Goal: Task Accomplishment & Management: Complete application form

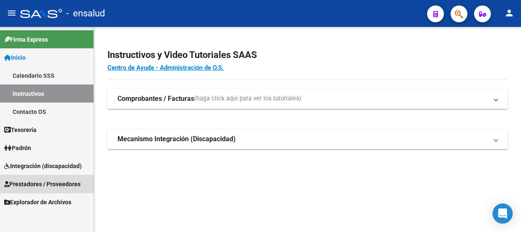
click at [29, 183] on span "Prestadores / Proveedores" at bounding box center [42, 183] width 76 height 9
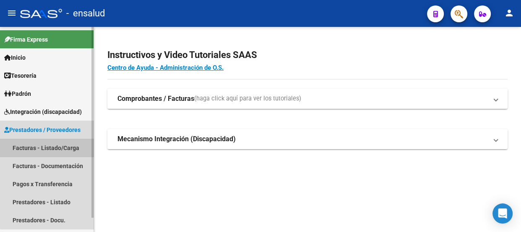
click at [52, 146] on link "Facturas - Listado/Carga" at bounding box center [47, 147] width 94 height 18
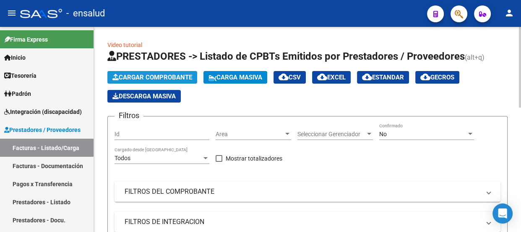
click at [155, 76] on span "Cargar Comprobante" at bounding box center [152, 77] width 80 height 8
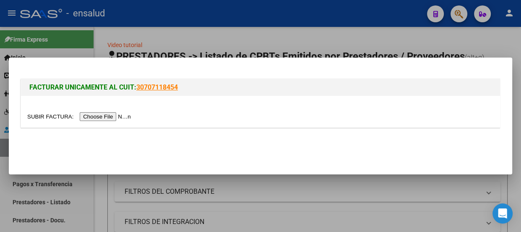
click at [276, 34] on div at bounding box center [260, 116] width 521 height 232
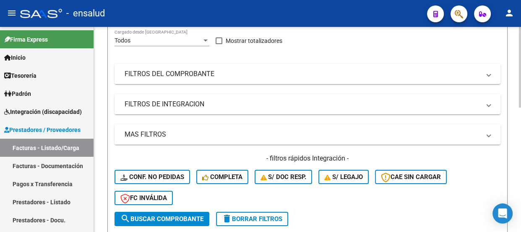
scroll to position [152, 0]
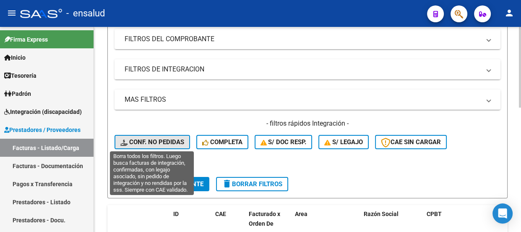
click at [153, 142] on span "Conf. no pedidas" at bounding box center [152, 142] width 64 height 8
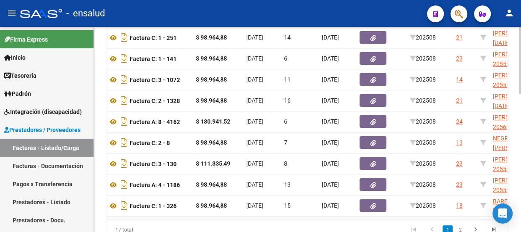
scroll to position [0, 487]
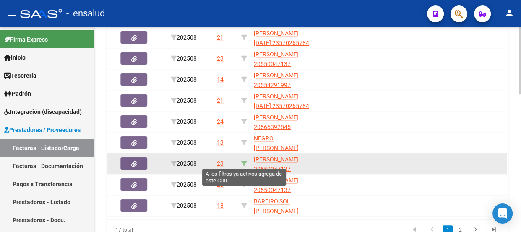
click at [243, 164] on icon at bounding box center [244, 163] width 6 height 6
type input "20550047137"
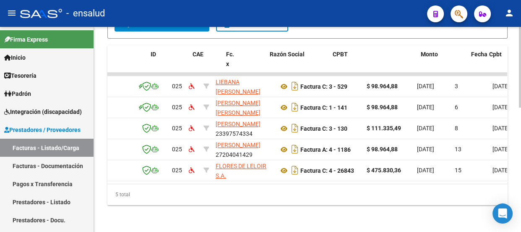
scroll to position [0, 0]
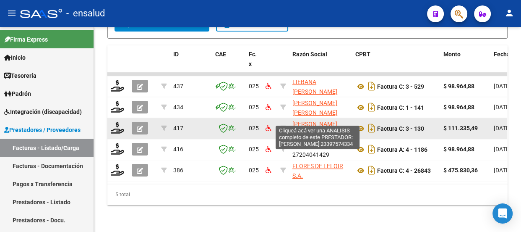
click at [316, 120] on span "[PERSON_NAME]" at bounding box center [314, 123] width 45 height 7
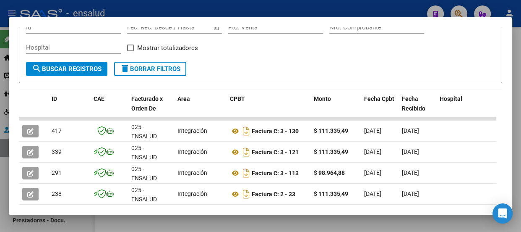
scroll to position [152, 0]
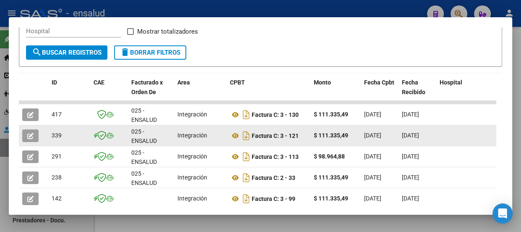
click at [31, 136] on icon "button" at bounding box center [30, 136] width 6 height 6
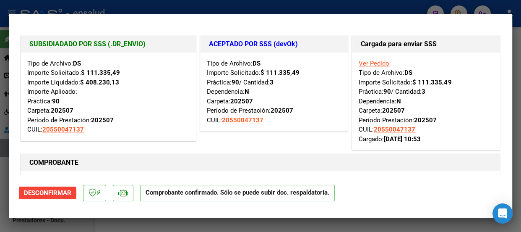
click at [293, 8] on div at bounding box center [260, 116] width 521 height 232
type input "$ 0,00"
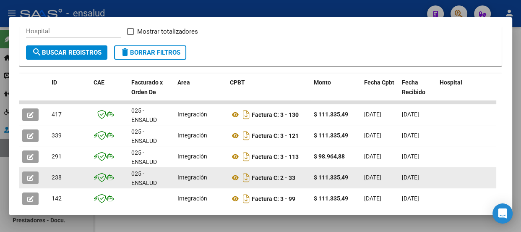
click at [28, 175] on icon "button" at bounding box center [30, 177] width 6 height 6
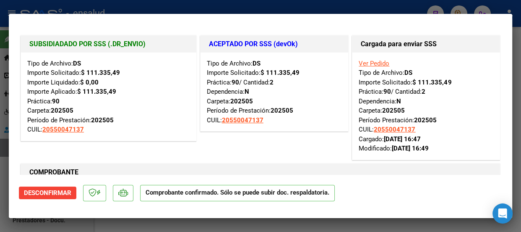
click at [295, 4] on div at bounding box center [260, 116] width 521 height 232
type input "$ 0,00"
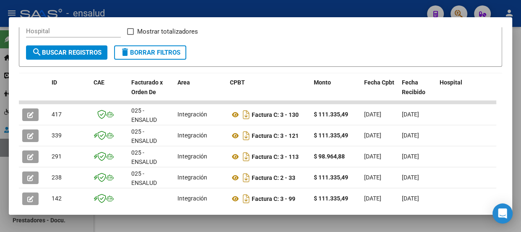
click at [246, 7] on div at bounding box center [260, 116] width 521 height 232
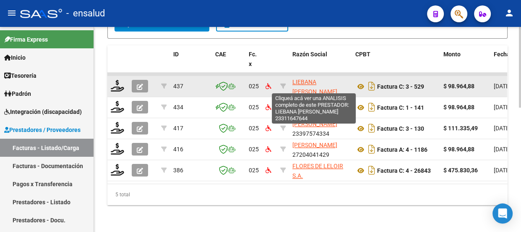
click at [306, 79] on span "LIEBANA [PERSON_NAME]" at bounding box center [314, 86] width 45 height 16
type textarea "23311647644"
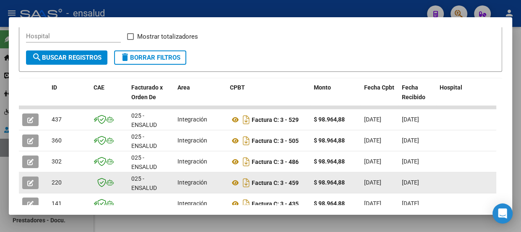
scroll to position [190, 0]
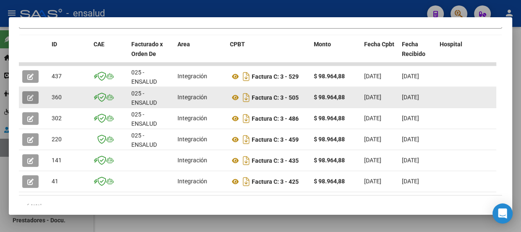
click at [28, 94] on icon "button" at bounding box center [30, 97] width 6 height 6
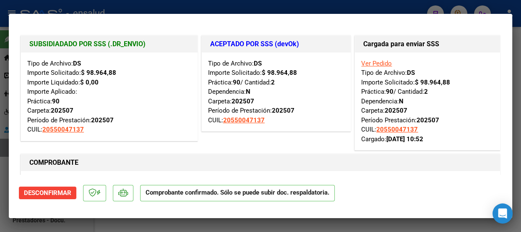
click at [268, 8] on div at bounding box center [260, 116] width 521 height 232
type input "$ 0,00"
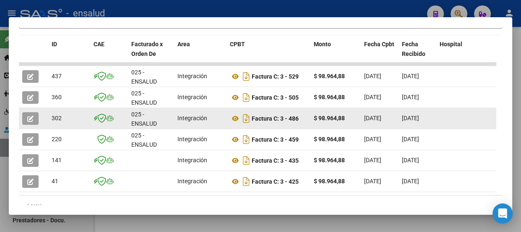
click at [30, 117] on icon "button" at bounding box center [30, 118] width 6 height 6
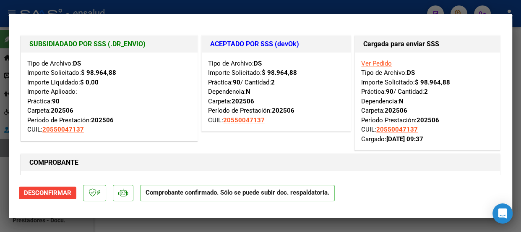
click at [255, 8] on div at bounding box center [260, 116] width 521 height 232
type input "$ 0,00"
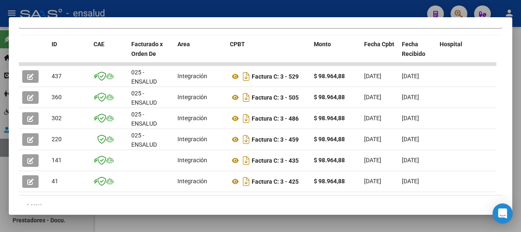
click at [155, 10] on div at bounding box center [260, 116] width 521 height 232
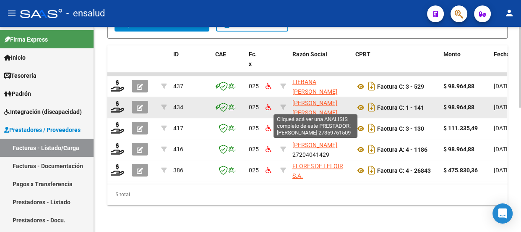
click at [301, 99] on span "[PERSON_NAME] [PERSON_NAME]" at bounding box center [314, 107] width 45 height 16
type textarea "27359761509"
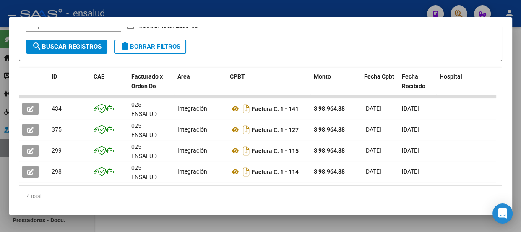
scroll to position [181, 0]
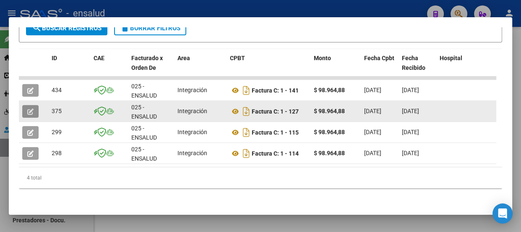
click at [29, 108] on icon "button" at bounding box center [30, 111] width 6 height 6
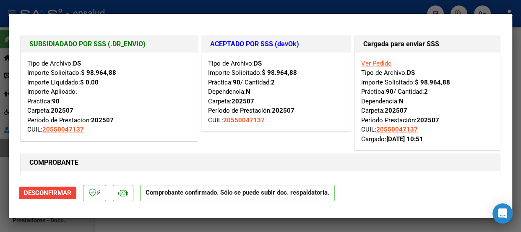
click at [293, 11] on div at bounding box center [260, 116] width 521 height 232
type input "$ 0,00"
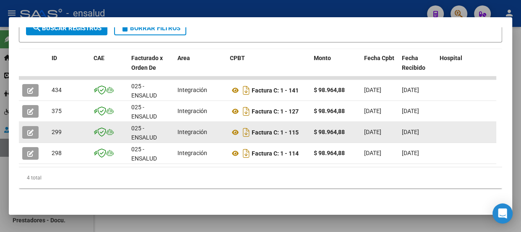
click at [25, 127] on button "button" at bounding box center [30, 132] width 16 height 13
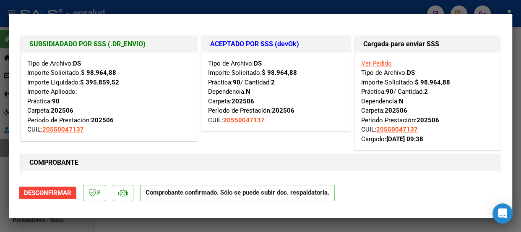
click at [263, 9] on div at bounding box center [260, 116] width 521 height 232
type input "$ 0,00"
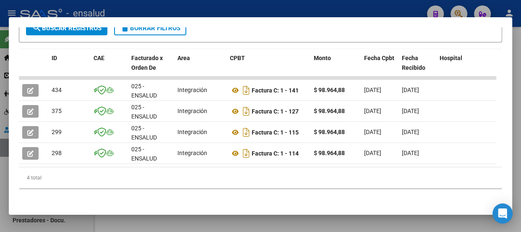
click at [263, 9] on div at bounding box center [260, 116] width 521 height 232
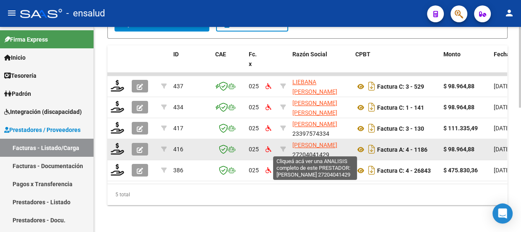
click at [302, 143] on span "[PERSON_NAME]" at bounding box center [314, 144] width 45 height 7
type textarea "27204041429"
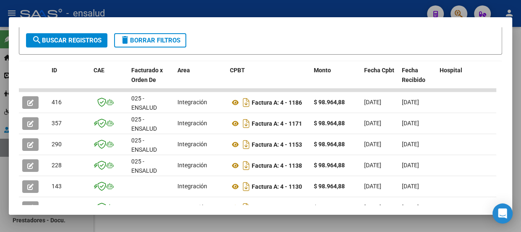
scroll to position [190, 0]
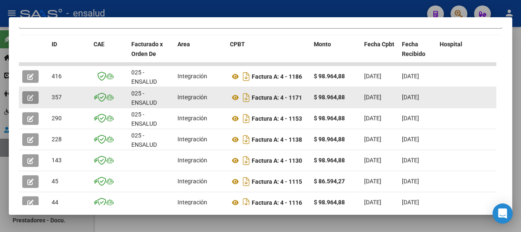
click at [30, 99] on icon "button" at bounding box center [30, 97] width 6 height 6
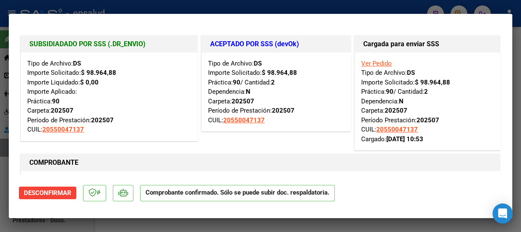
click at [203, 7] on div at bounding box center [260, 116] width 521 height 232
type input "$ 0,00"
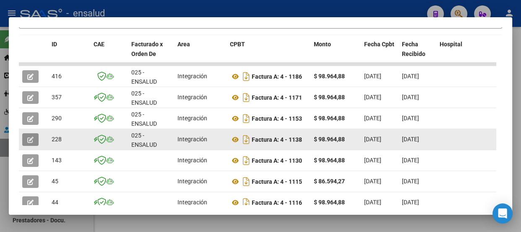
click at [27, 138] on icon "button" at bounding box center [30, 139] width 6 height 6
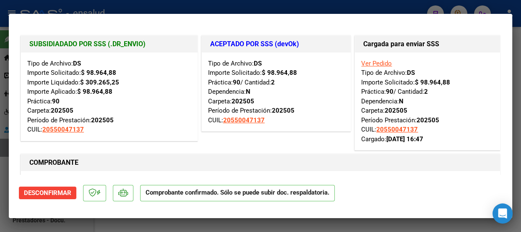
click at [244, 8] on div at bounding box center [260, 116] width 521 height 232
type input "$ 0,00"
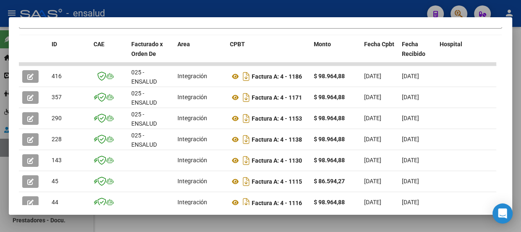
click at [244, 8] on div at bounding box center [260, 116] width 521 height 232
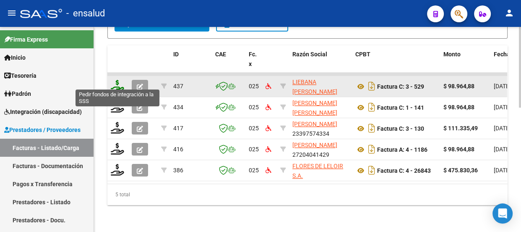
click at [117, 83] on icon at bounding box center [117, 86] width 13 height 12
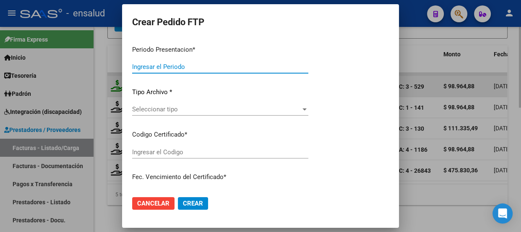
type input "202508"
type input "$ 98.964,88"
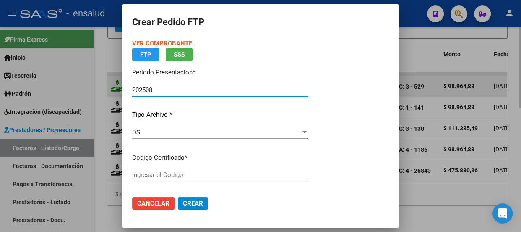
type input "ARG02000550047132020121420251214BSAS410"
type input "[DATE]"
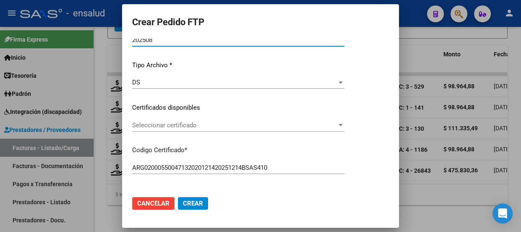
scroll to position [76, 0]
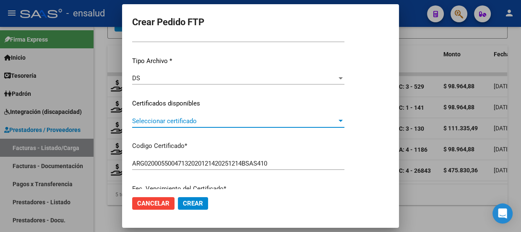
click at [195, 119] on span "Seleccionar certificado" at bounding box center [234, 121] width 205 height 8
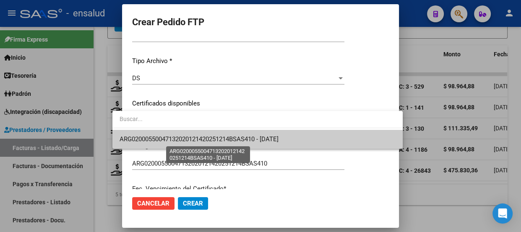
click at [208, 138] on span "ARG02000550047132020121420251214BSAS410 - [DATE]" at bounding box center [198, 139] width 159 height 8
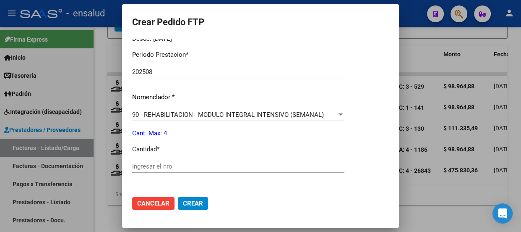
scroll to position [343, 0]
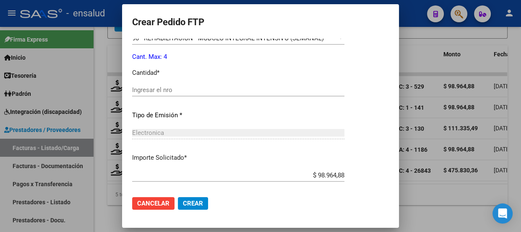
click at [155, 89] on input "Ingresar el nro" at bounding box center [238, 90] width 212 height 8
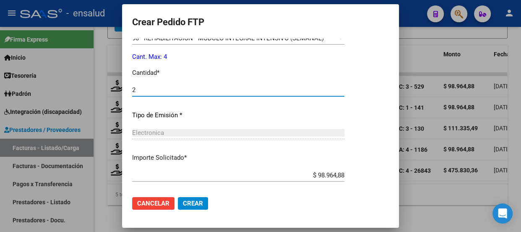
type input "2"
click at [183, 203] on span "Crear" at bounding box center [193, 203] width 20 height 8
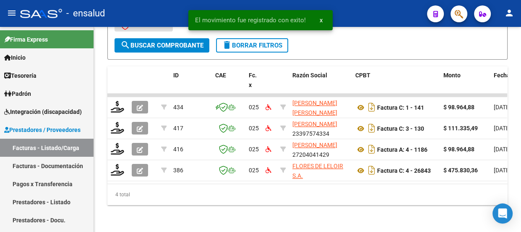
scroll to position [295, 0]
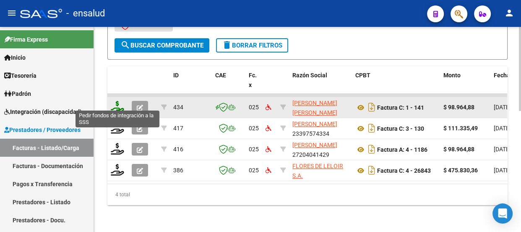
click at [117, 102] on icon at bounding box center [117, 107] width 13 height 12
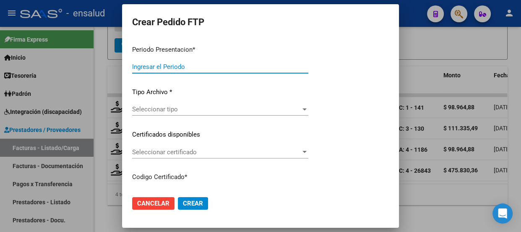
type input "202508"
type input "$ 98.964,88"
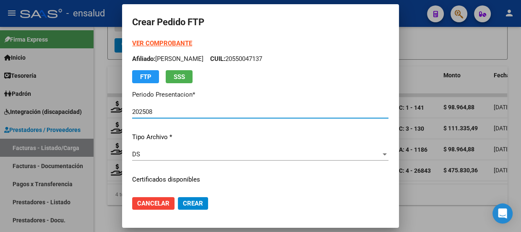
type input "ARG02000550047132020121420251214BSAS410"
type input "[DATE]"
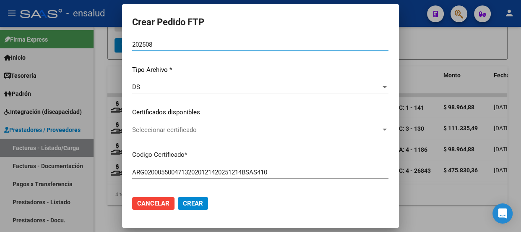
scroll to position [76, 0]
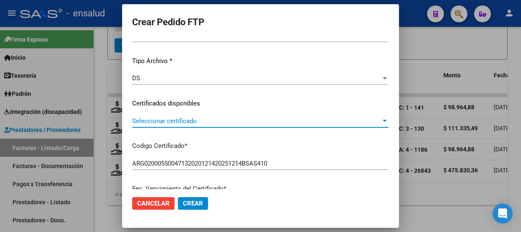
click at [218, 122] on span "Seleccionar certificado" at bounding box center [256, 121] width 249 height 8
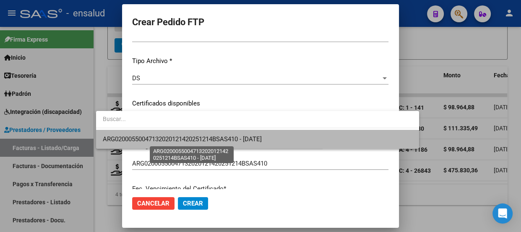
click at [211, 141] on span "ARG02000550047132020121420251214BSAS410 - [DATE]" at bounding box center [182, 139] width 159 height 8
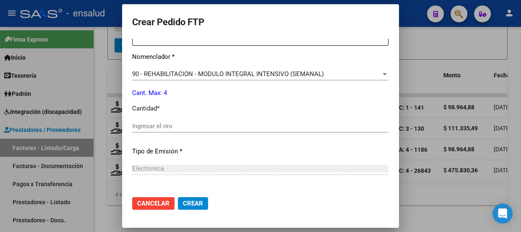
scroll to position [343, 0]
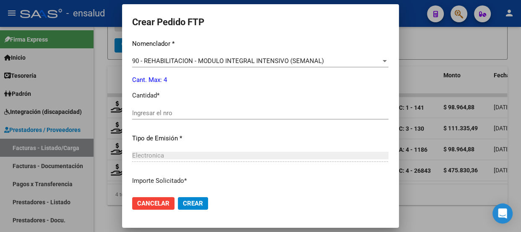
click at [132, 111] on input "Ingresar el nro" at bounding box center [260, 113] width 256 height 8
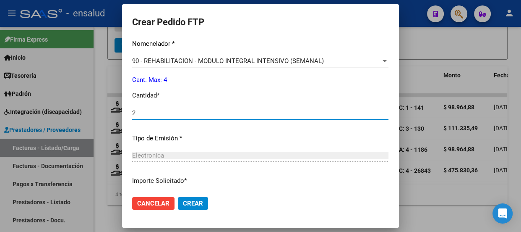
type input "2"
click at [183, 204] on span "Crear" at bounding box center [193, 203] width 20 height 8
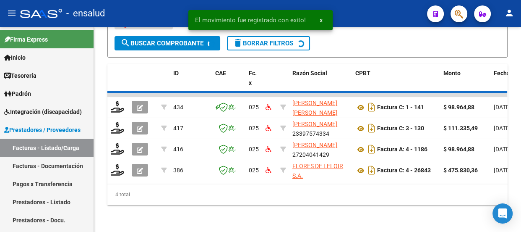
scroll to position [274, 0]
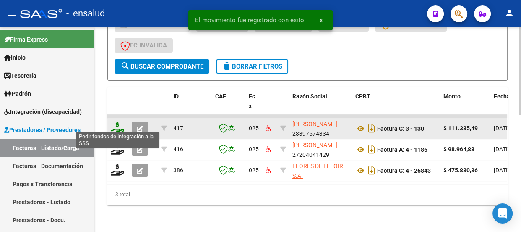
click at [115, 122] on icon at bounding box center [117, 128] width 13 height 12
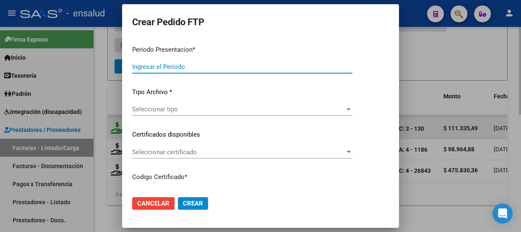
type input "202508"
type input "$ 111.335,49"
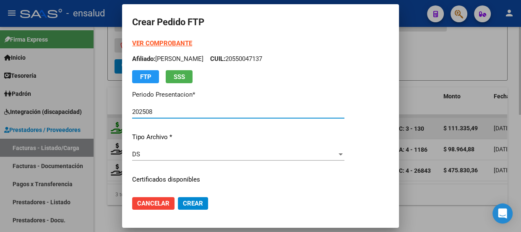
type input "ARG02000550047132020121420251214BSAS410"
type input "[DATE]"
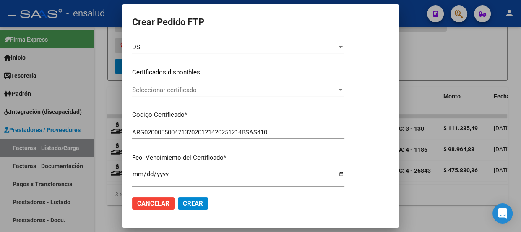
scroll to position [114, 0]
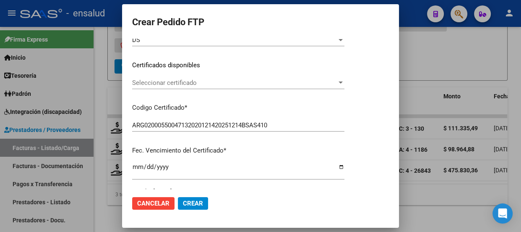
click at [264, 83] on span "Seleccionar certificado" at bounding box center [234, 83] width 205 height 8
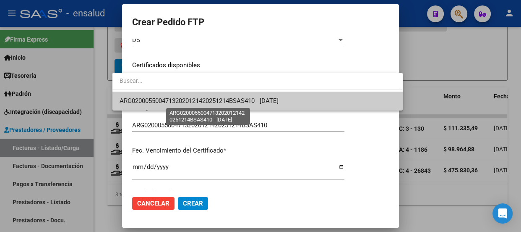
click at [253, 102] on span "ARG02000550047132020121420251214BSAS410 - [DATE]" at bounding box center [198, 101] width 159 height 8
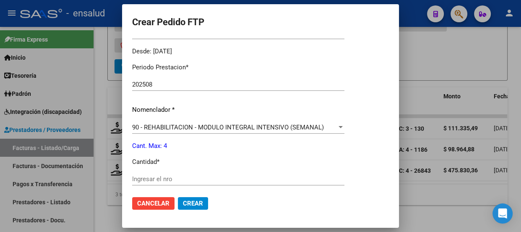
scroll to position [305, 0]
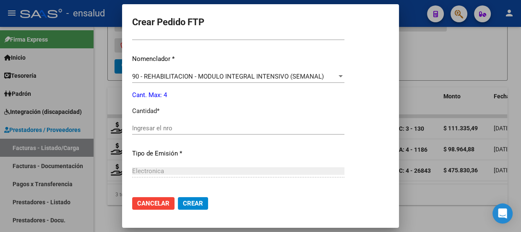
click at [149, 124] on input "Ingresar el nro" at bounding box center [238, 128] width 212 height 8
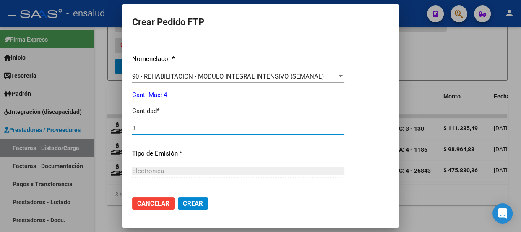
type input "3"
click at [187, 201] on span "Crear" at bounding box center [193, 203] width 20 height 8
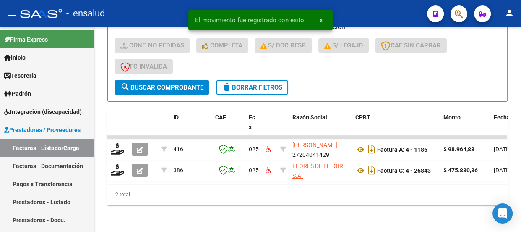
scroll to position [253, 0]
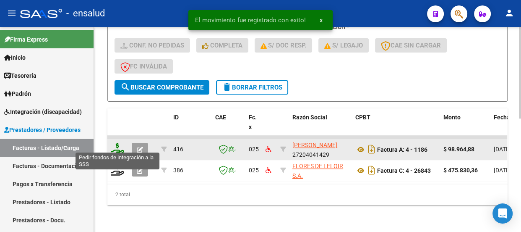
click at [113, 145] on icon at bounding box center [117, 149] width 13 height 12
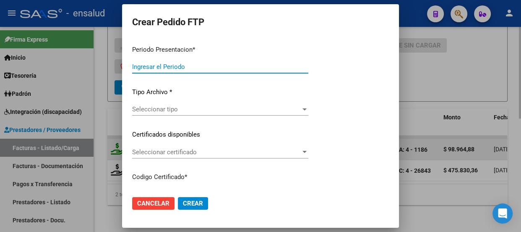
type input "202508"
type input "$ 98.964,88"
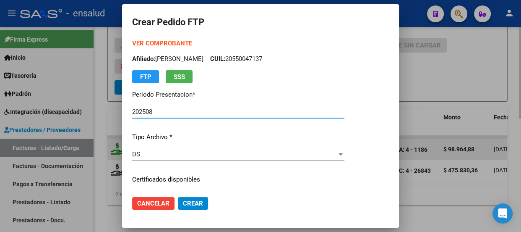
type input "ARG02000550047132020121420251214BSAS410"
type input "[DATE]"
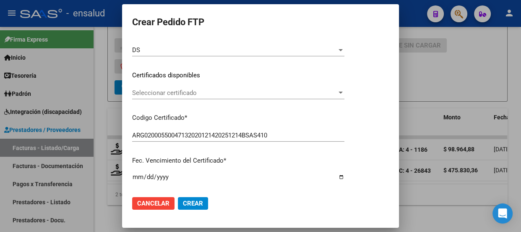
scroll to position [114, 0]
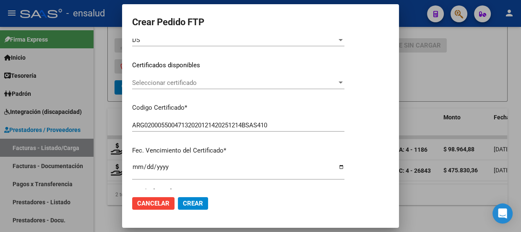
click at [280, 83] on span "Seleccionar certificado" at bounding box center [234, 83] width 205 height 8
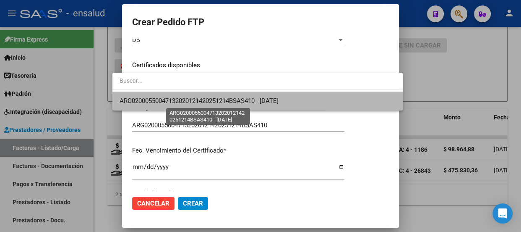
click at [259, 101] on span "ARG02000550047132020121420251214BSAS410 - [DATE]" at bounding box center [198, 101] width 159 height 8
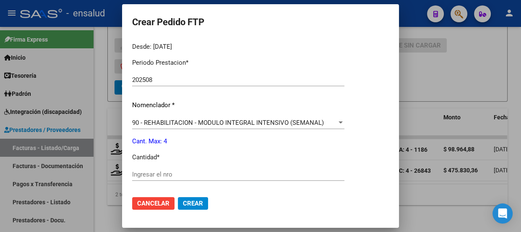
scroll to position [343, 0]
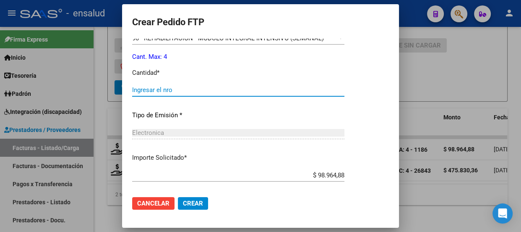
click at [145, 89] on input "Ingresar el nro" at bounding box center [238, 90] width 212 height 8
type input "2"
click at [183, 204] on span "Crear" at bounding box center [193, 203] width 20 height 8
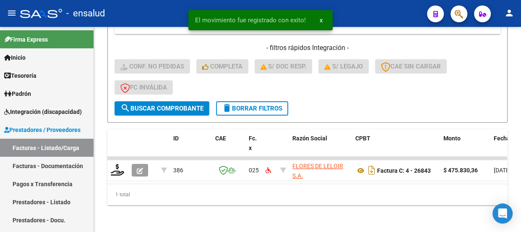
scroll to position [232, 0]
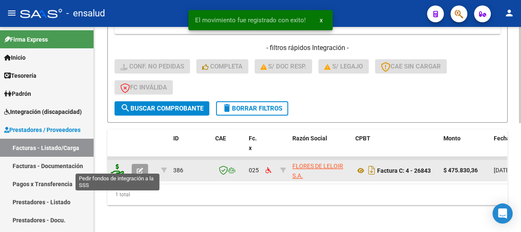
click at [119, 166] on icon at bounding box center [117, 170] width 13 height 12
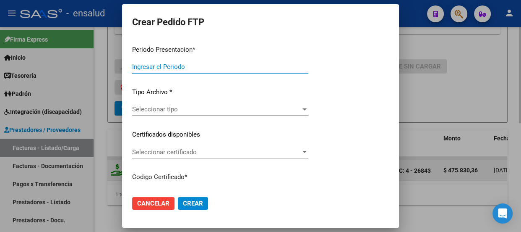
type input "202508"
type input "$ 475.830,36"
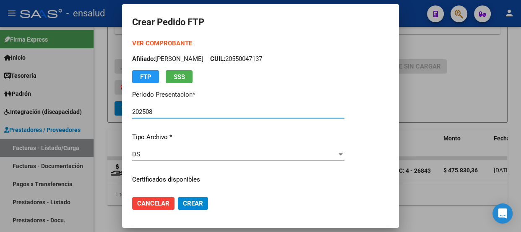
type input "ARG02000550047132020121420251214BSAS410"
type input "[DATE]"
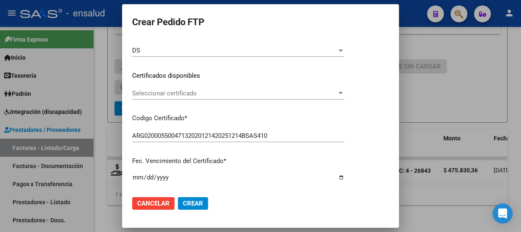
scroll to position [114, 0]
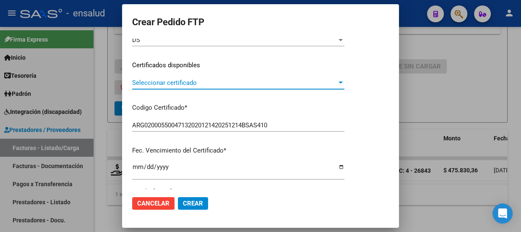
click at [278, 83] on span "Seleccionar certificado" at bounding box center [234, 83] width 205 height 8
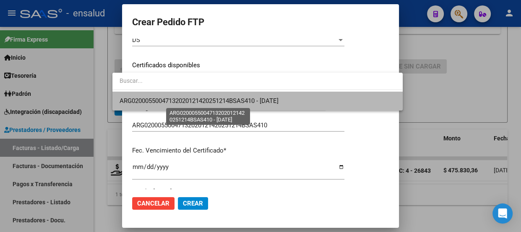
click at [266, 99] on span "ARG02000550047132020121420251214BSAS410 - [DATE]" at bounding box center [198, 101] width 159 height 8
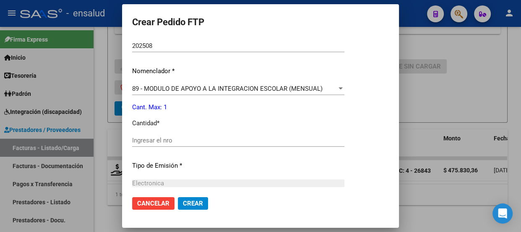
scroll to position [305, 0]
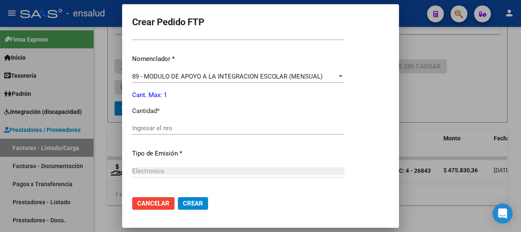
click at [146, 127] on input "Ingresar el nro" at bounding box center [238, 128] width 212 height 8
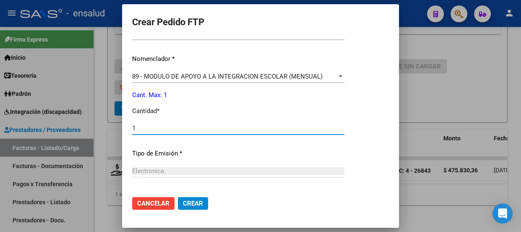
type input "1"
click at [185, 206] on span "Crear" at bounding box center [193, 203] width 20 height 8
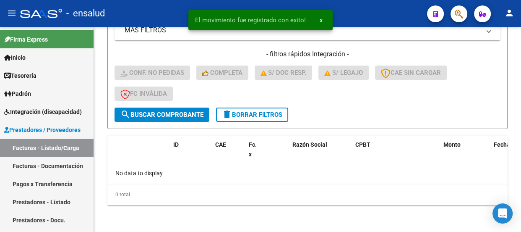
scroll to position [220, 0]
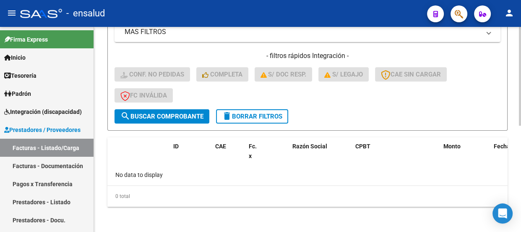
click at [256, 114] on span "delete Borrar Filtros" at bounding box center [252, 116] width 60 height 8
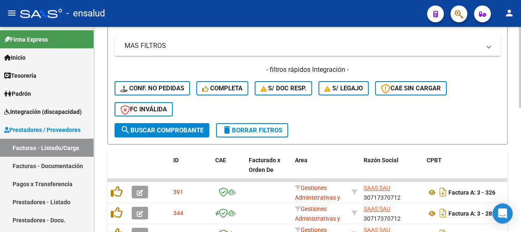
scroll to position [201, 0]
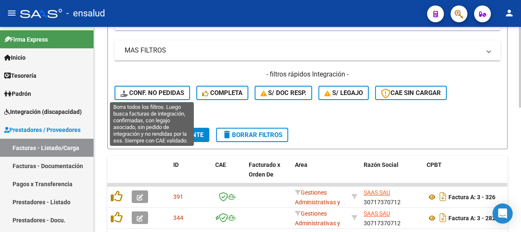
click at [161, 90] on span "Conf. no pedidas" at bounding box center [152, 93] width 64 height 8
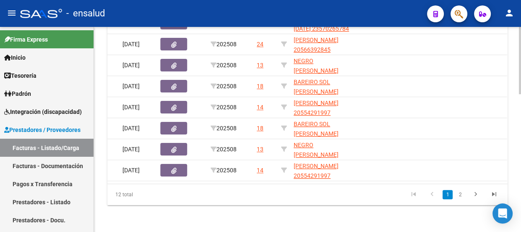
scroll to position [0, 491]
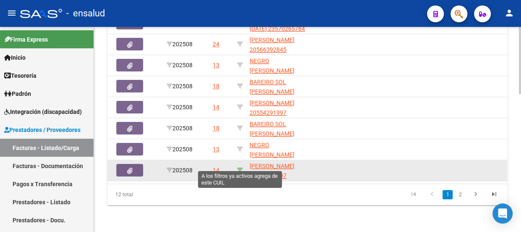
click at [241, 167] on icon at bounding box center [240, 170] width 6 height 6
type input "20554291997"
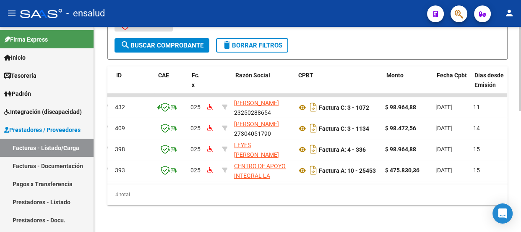
scroll to position [0, 0]
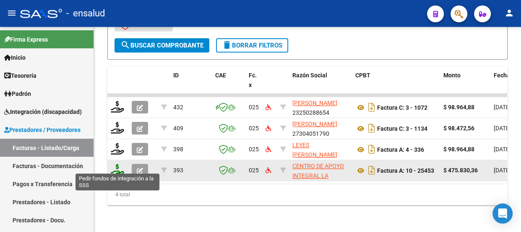
click at [116, 164] on icon at bounding box center [117, 170] width 13 height 12
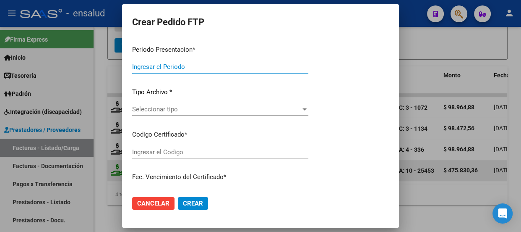
type input "202508"
type input "$ 475.830,36"
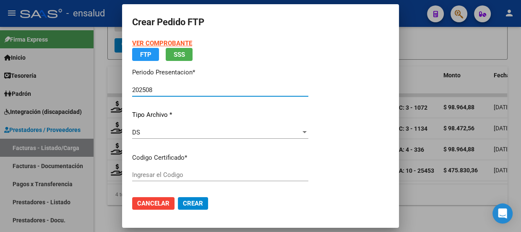
type input "ARG02000554291992022052620270526BS AS370"
type input "[DATE]"
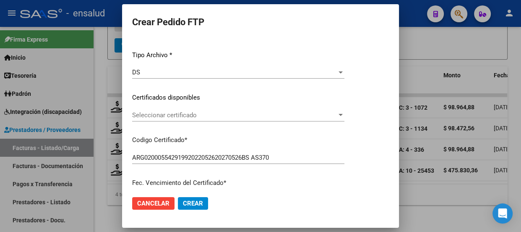
scroll to position [114, 0]
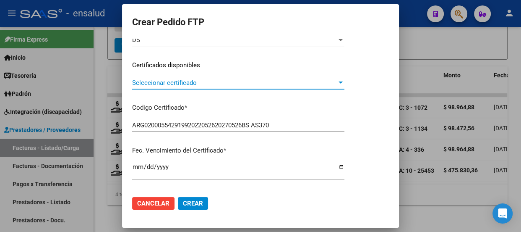
click at [247, 83] on span "Seleccionar certificado" at bounding box center [234, 83] width 205 height 8
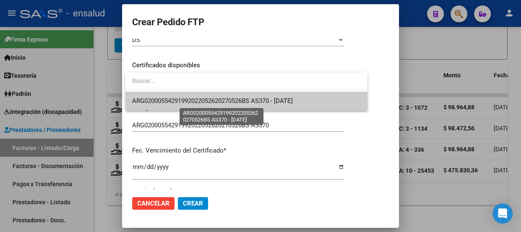
click at [227, 99] on span "ARG02000554291992022052620270526BS AS370 - [DATE]" at bounding box center [212, 101] width 161 height 8
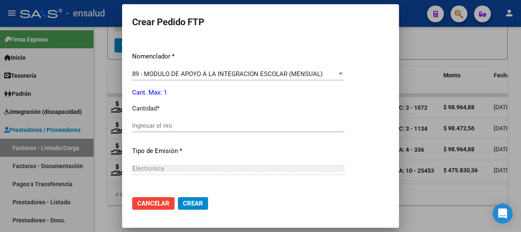
scroll to position [343, 0]
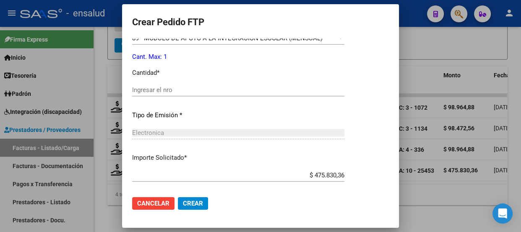
click at [154, 89] on input "Ingresar el nro" at bounding box center [238, 90] width 212 height 8
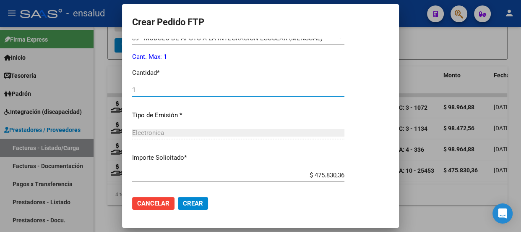
type input "1"
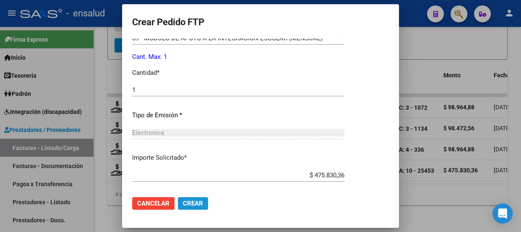
click at [193, 203] on span "Crear" at bounding box center [193, 203] width 20 height 8
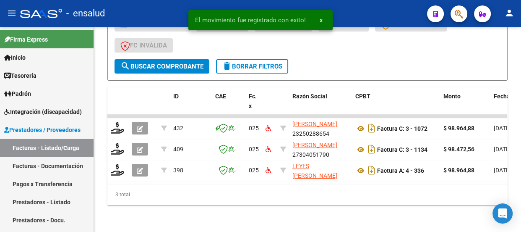
scroll to position [274, 0]
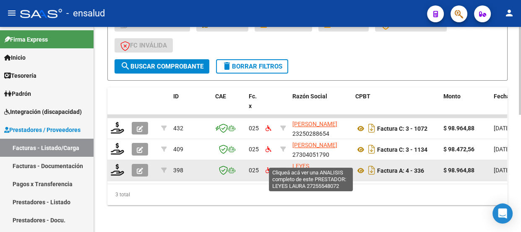
click at [305, 162] on span "LEYES [PERSON_NAME]" at bounding box center [314, 170] width 45 height 16
type textarea "27255548072"
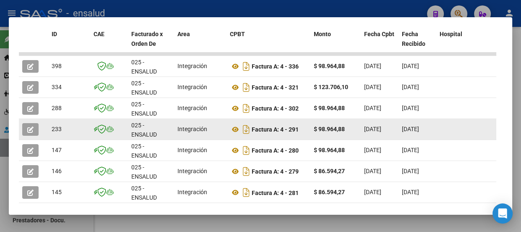
scroll to position [202, 0]
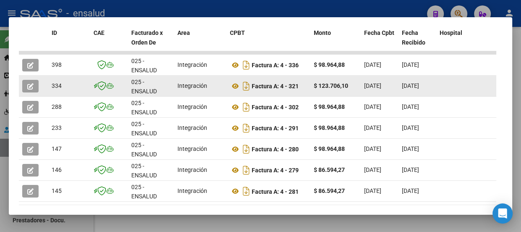
click at [28, 84] on icon "button" at bounding box center [30, 86] width 6 height 6
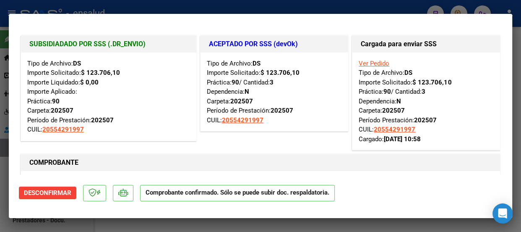
click at [281, 7] on div at bounding box center [260, 116] width 521 height 232
type input "$ 0,00"
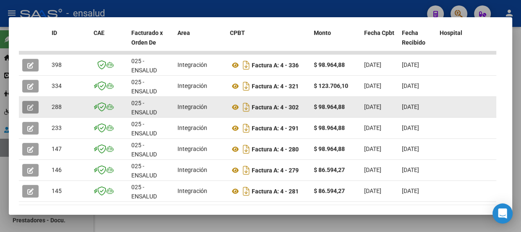
click at [29, 107] on icon "button" at bounding box center [30, 107] width 6 height 6
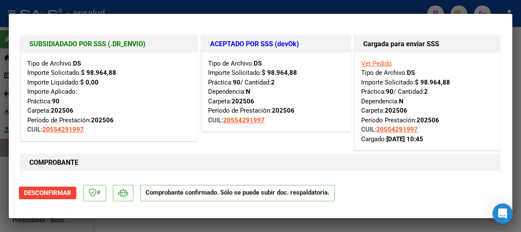
click at [318, 5] on div at bounding box center [260, 116] width 521 height 232
type input "$ 0,00"
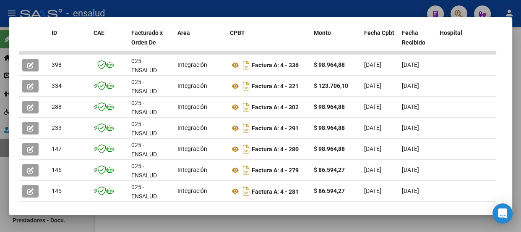
click at [318, 5] on div at bounding box center [260, 116] width 521 height 232
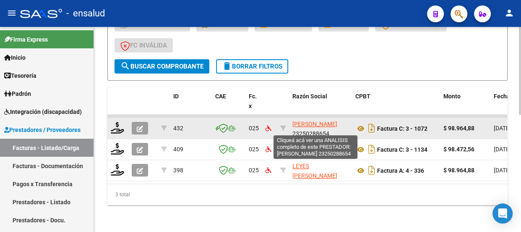
click at [300, 120] on span "[PERSON_NAME]" at bounding box center [314, 123] width 45 height 7
type textarea "23250288654"
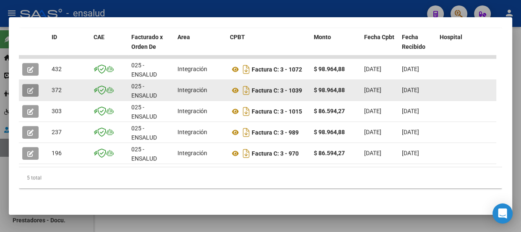
click at [29, 88] on icon "button" at bounding box center [30, 90] width 6 height 6
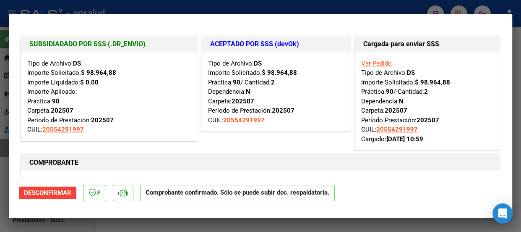
click at [312, 4] on div at bounding box center [260, 116] width 521 height 232
type input "$ 0,00"
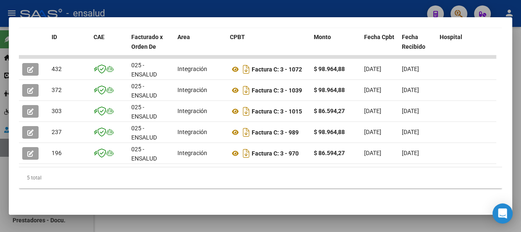
click at [271, 12] on div at bounding box center [260, 116] width 521 height 232
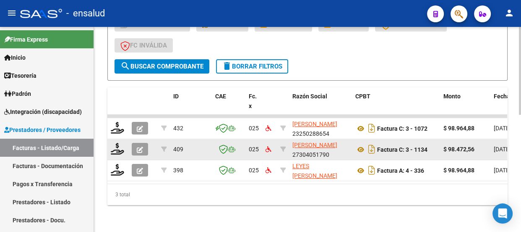
click at [309, 143] on app-link-go-to "[PERSON_NAME]" at bounding box center [314, 145] width 45 height 10
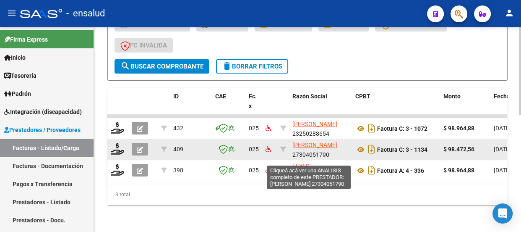
click at [310, 142] on span "[PERSON_NAME]" at bounding box center [314, 144] width 45 height 7
type textarea "27304051790"
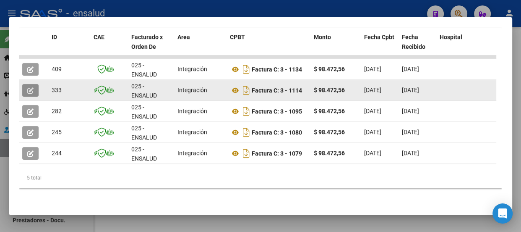
click at [31, 88] on icon "button" at bounding box center [30, 90] width 6 height 6
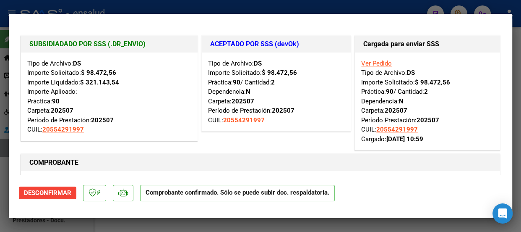
click at [242, 9] on div at bounding box center [260, 116] width 521 height 232
type input "$ 0,00"
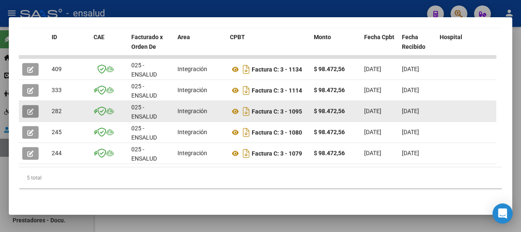
click at [31, 108] on icon "button" at bounding box center [30, 111] width 6 height 6
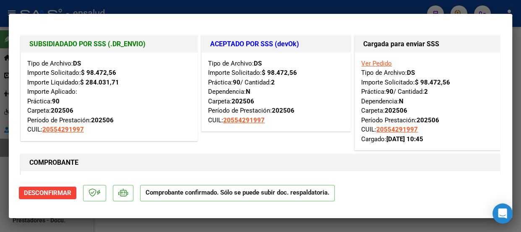
click at [256, 8] on div at bounding box center [260, 116] width 521 height 232
type input "$ 0,00"
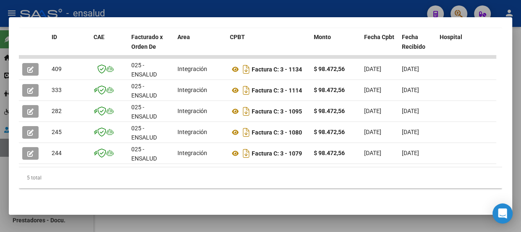
click at [293, 12] on div at bounding box center [260, 116] width 521 height 232
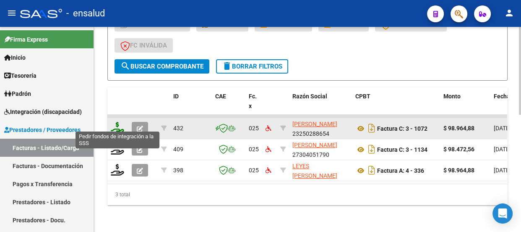
click at [118, 122] on icon at bounding box center [117, 128] width 13 height 12
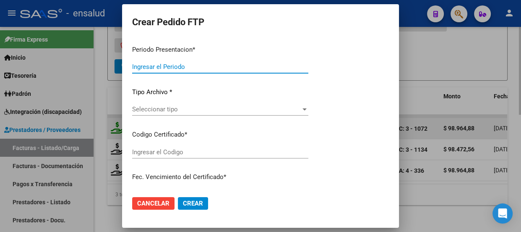
type input "202508"
type input "$ 98.964,88"
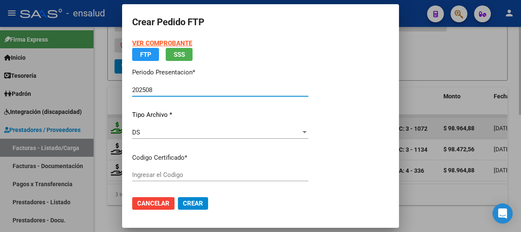
type input "ARG02000554291992022052620270526BS AS370"
type input "[DATE]"
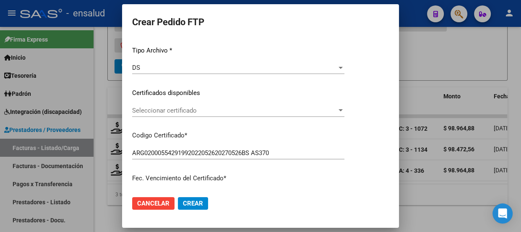
scroll to position [114, 0]
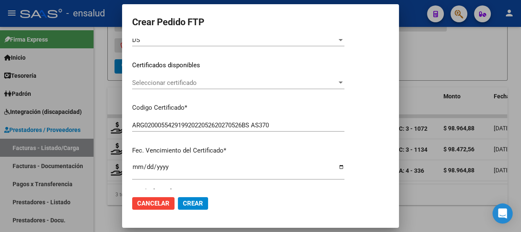
click at [271, 82] on span "Seleccionar certificado" at bounding box center [234, 83] width 205 height 8
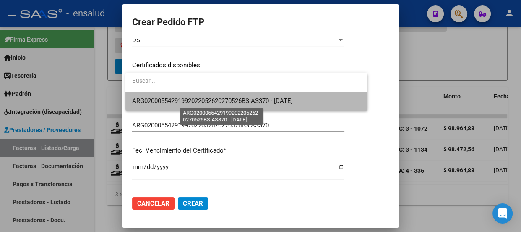
click at [265, 99] on span "ARG02000554291992022052620270526BS AS370 - [DATE]" at bounding box center [212, 101] width 161 height 8
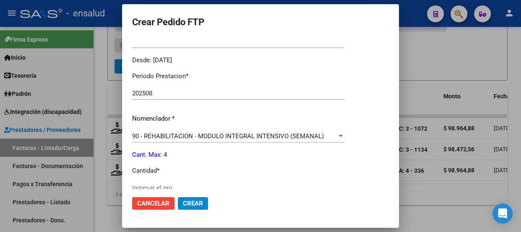
scroll to position [267, 0]
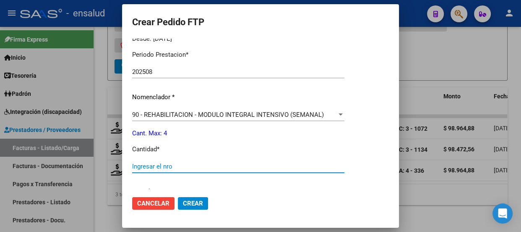
click at [151, 165] on input "Ingresar el nro" at bounding box center [238, 166] width 212 height 8
type input "2"
click at [204, 205] on button "Crear" at bounding box center [193, 203] width 30 height 13
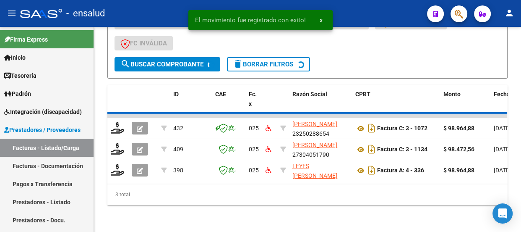
scroll to position [253, 0]
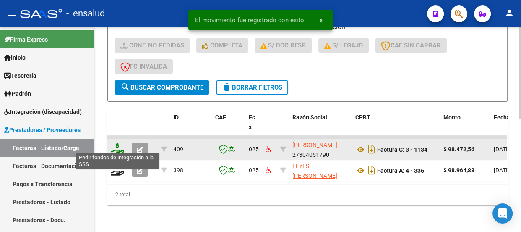
click at [114, 146] on icon at bounding box center [117, 149] width 13 height 12
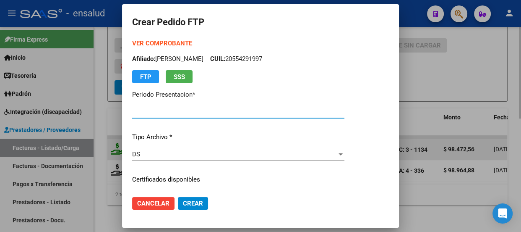
type input "202508"
type input "$ 98.472,56"
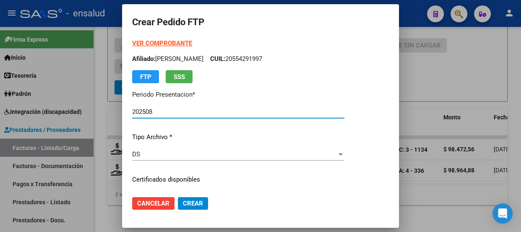
type input "ARG02000554291992022052620270526BS AS370"
type input "[DATE]"
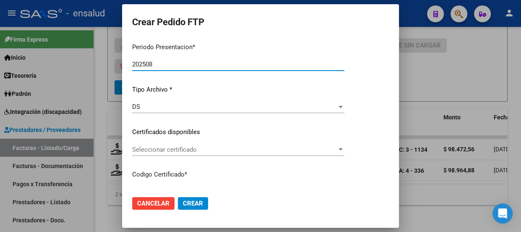
scroll to position [114, 0]
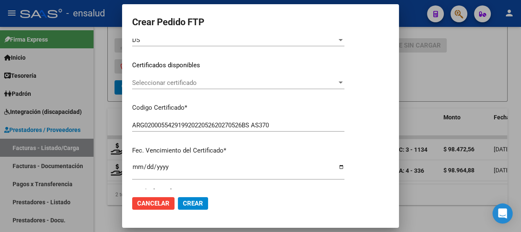
click at [295, 83] on span "Seleccionar certificado" at bounding box center [234, 83] width 205 height 8
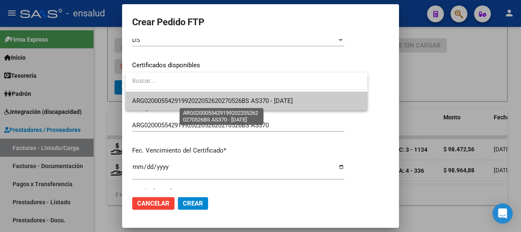
click at [272, 99] on span "ARG02000554291992022052620270526BS AS370 - [DATE]" at bounding box center [212, 101] width 161 height 8
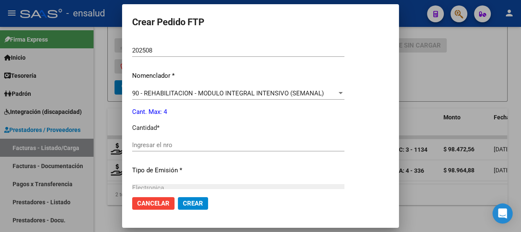
scroll to position [305, 0]
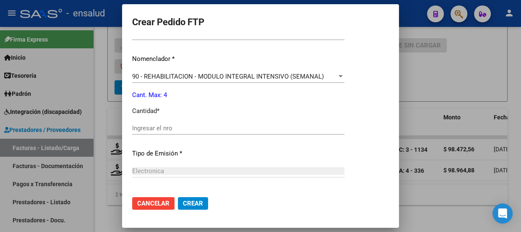
click at [197, 126] on input "Ingresar el nro" at bounding box center [238, 128] width 212 height 8
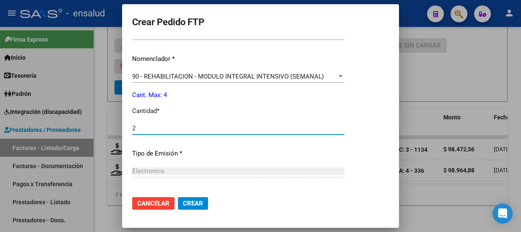
type input "2"
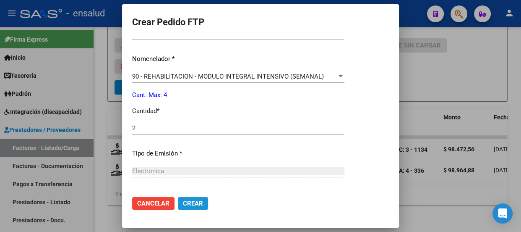
click at [197, 206] on span "Crear" at bounding box center [193, 203] width 20 height 8
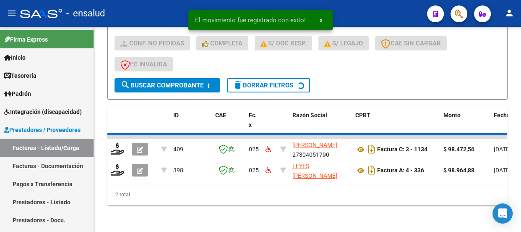
scroll to position [232, 0]
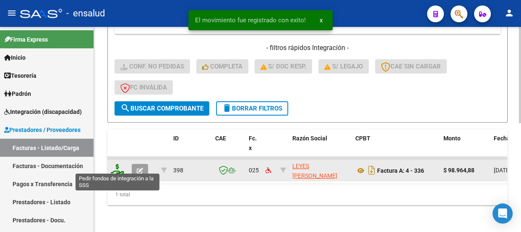
click at [116, 166] on icon at bounding box center [117, 170] width 13 height 12
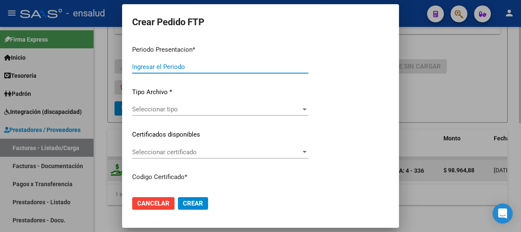
type input "202508"
type input "$ 98.964,88"
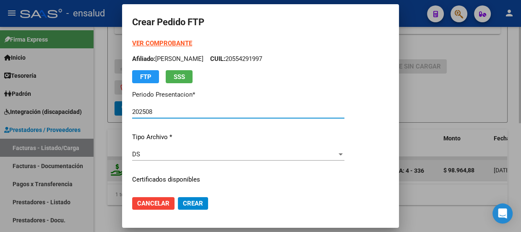
type input "ARG02000554291992022052620270526BS AS370"
type input "[DATE]"
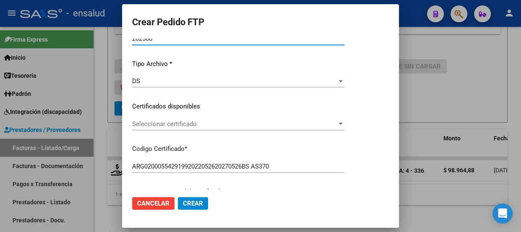
scroll to position [76, 0]
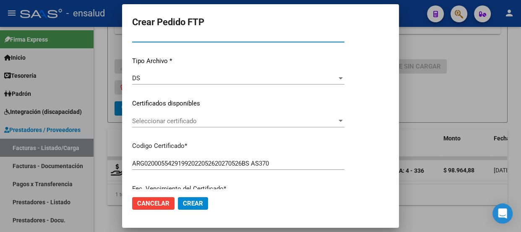
click at [275, 120] on span "Seleccionar certificado" at bounding box center [234, 121] width 205 height 8
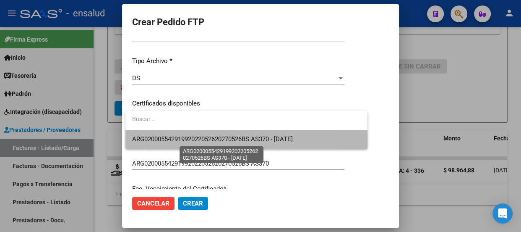
click at [258, 137] on span "ARG02000554291992022052620270526BS AS370 - [DATE]" at bounding box center [212, 139] width 161 height 8
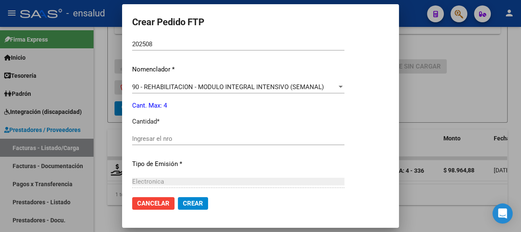
scroll to position [305, 0]
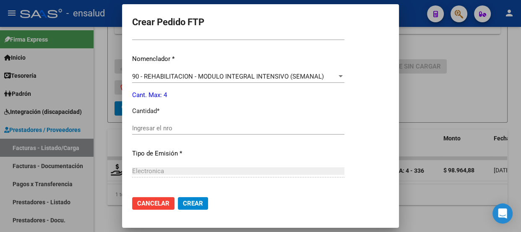
click at [175, 129] on input "Ingresar el nro" at bounding box center [238, 128] width 212 height 8
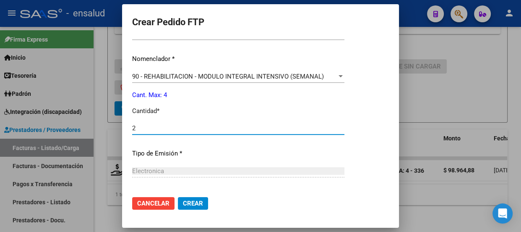
type input "2"
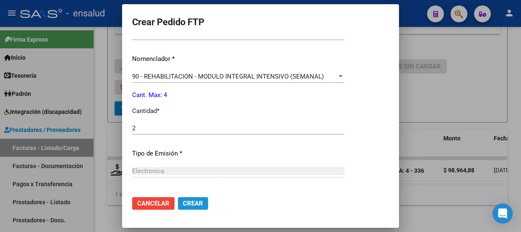
click at [191, 203] on span "Crear" at bounding box center [193, 203] width 20 height 8
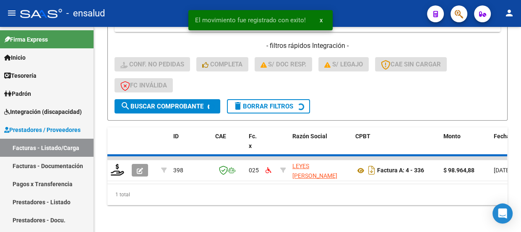
scroll to position [220, 0]
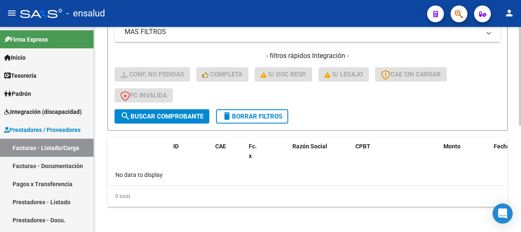
click at [264, 114] on span "delete Borrar Filtros" at bounding box center [252, 116] width 60 height 8
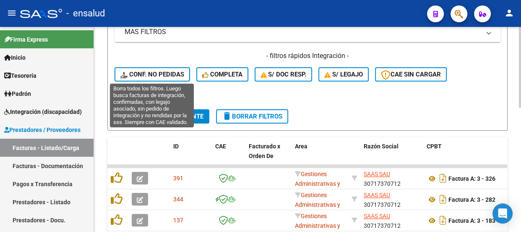
click at [167, 72] on span "Conf. no pedidas" at bounding box center [152, 74] width 64 height 8
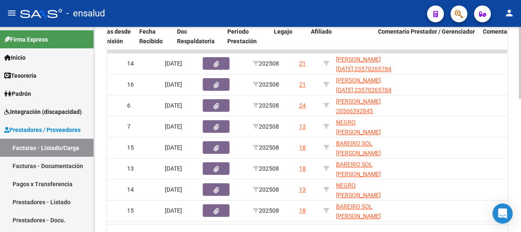
scroll to position [0, 430]
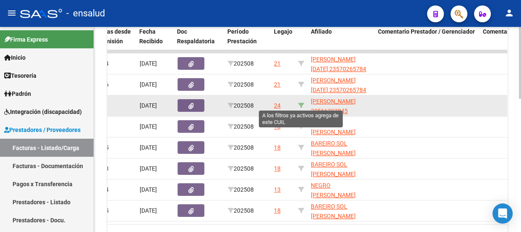
click at [301, 103] on icon at bounding box center [301, 105] width 6 height 6
type input "20566392845"
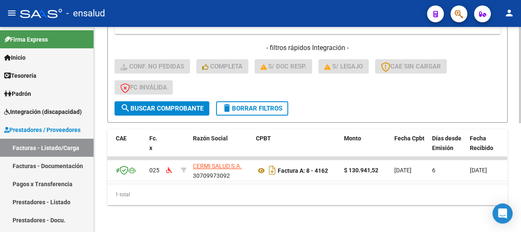
scroll to position [0, 8]
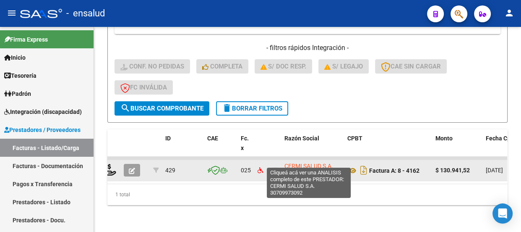
click at [309, 163] on span "CERMI SALUD S.A." at bounding box center [308, 165] width 49 height 7
type textarea "30709973092"
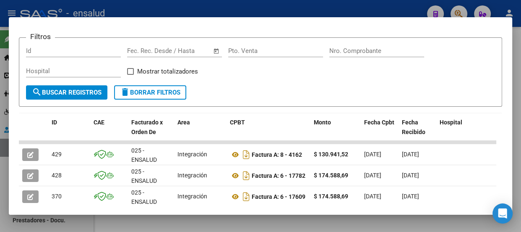
scroll to position [164, 0]
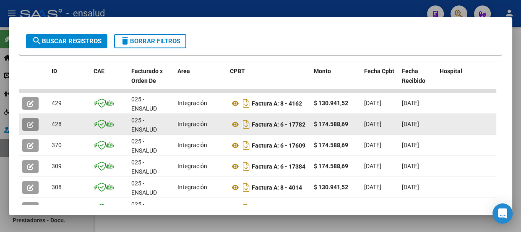
click at [30, 123] on icon "button" at bounding box center [30, 124] width 6 height 6
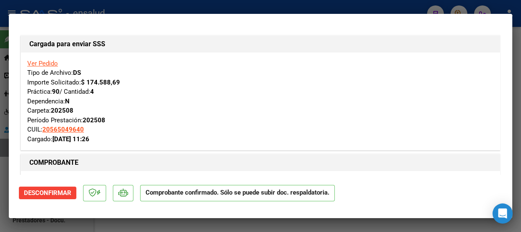
click at [272, 3] on div at bounding box center [260, 116] width 521 height 232
type input "$ 0,00"
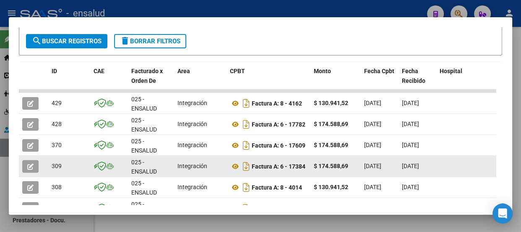
click at [28, 164] on icon "button" at bounding box center [30, 166] width 6 height 6
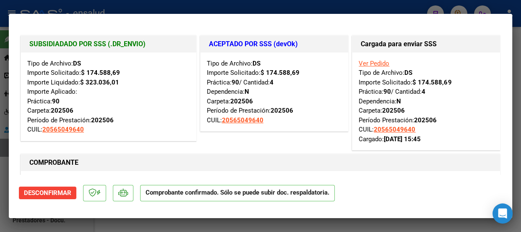
click at [305, 8] on div at bounding box center [260, 116] width 521 height 232
type input "$ 0,00"
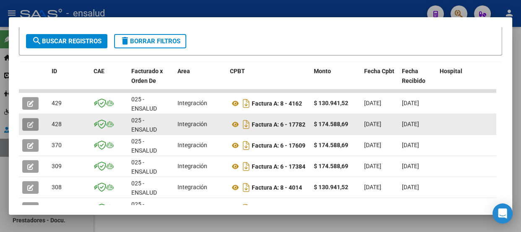
click at [31, 126] on icon "button" at bounding box center [30, 124] width 6 height 6
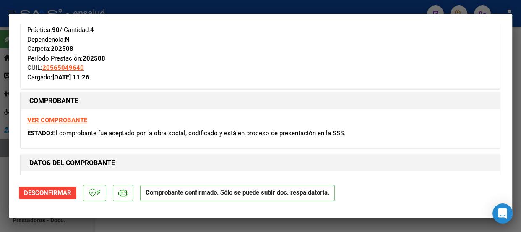
scroll to position [0, 0]
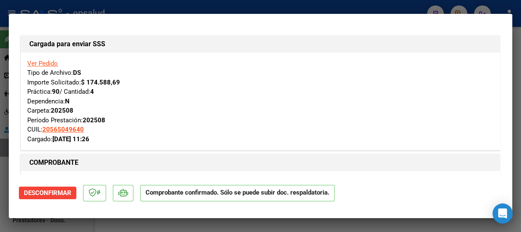
click at [283, 9] on div at bounding box center [260, 116] width 521 height 232
type input "$ 0,00"
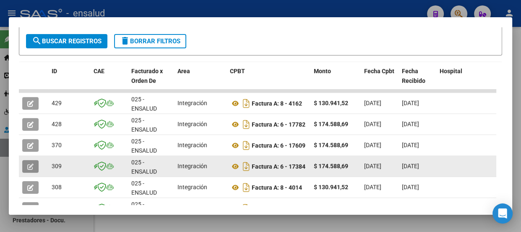
click at [29, 164] on icon "button" at bounding box center [30, 166] width 6 height 6
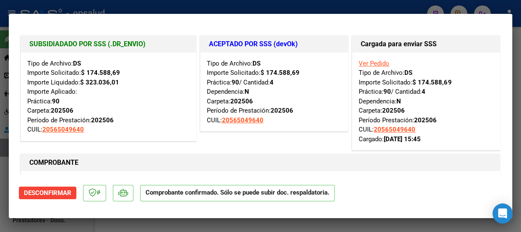
click at [282, 4] on div at bounding box center [260, 116] width 521 height 232
type input "$ 0,00"
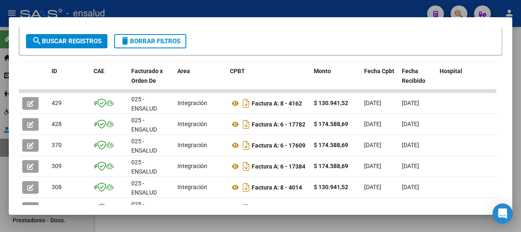
click at [300, 5] on div at bounding box center [260, 116] width 521 height 232
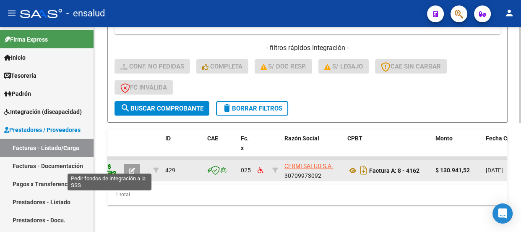
click at [112, 166] on icon at bounding box center [109, 170] width 13 height 12
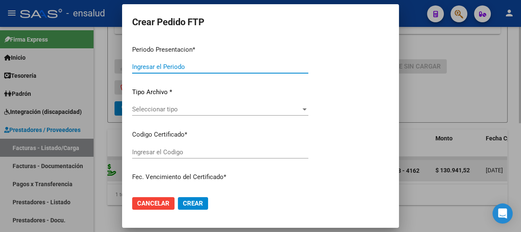
type input "202508"
type input "$ 130.941,52"
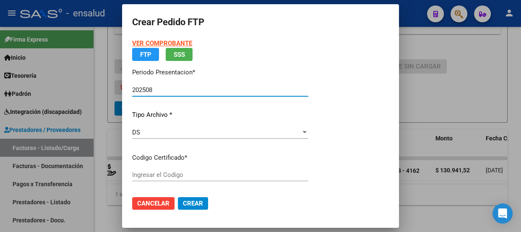
type input "ARG02000566392842023092720260927BSAS352"
type input "[DATE]"
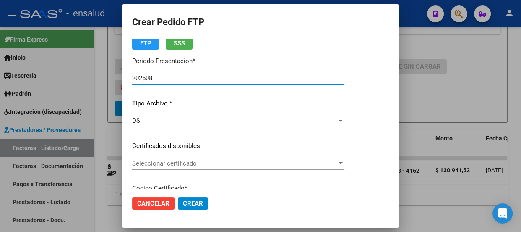
scroll to position [76, 0]
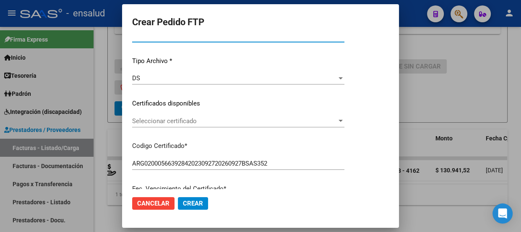
click at [271, 120] on span "Seleccionar certificado" at bounding box center [234, 121] width 205 height 8
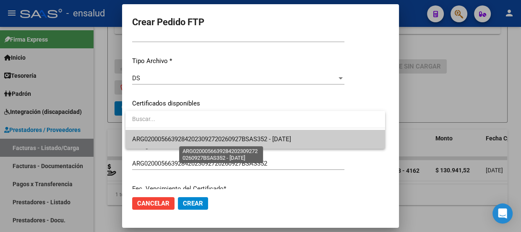
click at [257, 142] on span "ARG02000566392842023092720260927BSAS352 - [DATE]" at bounding box center [211, 139] width 159 height 8
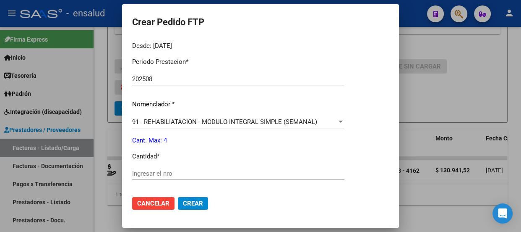
scroll to position [305, 0]
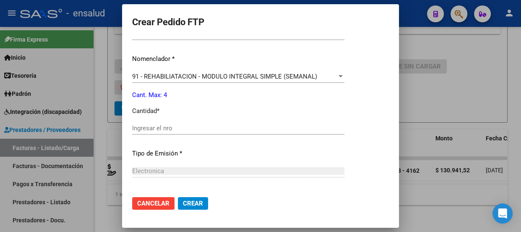
click at [163, 130] on input "Ingresar el nro" at bounding box center [238, 128] width 212 height 8
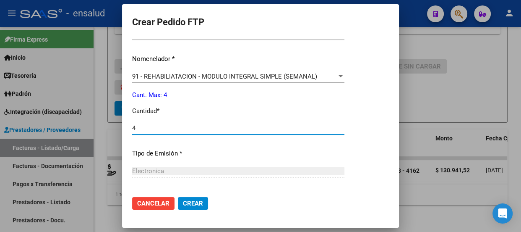
type input "4"
click at [194, 205] on span "Crear" at bounding box center [193, 203] width 20 height 8
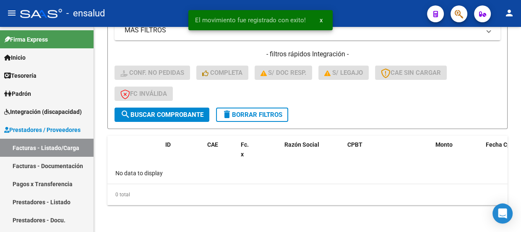
scroll to position [220, 0]
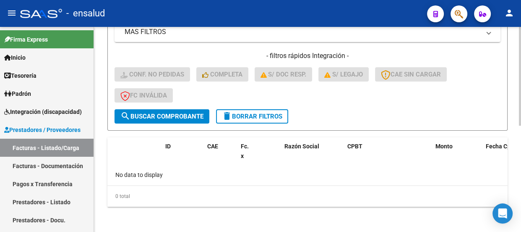
click at [264, 112] on span "delete Borrar Filtros" at bounding box center [252, 116] width 60 height 8
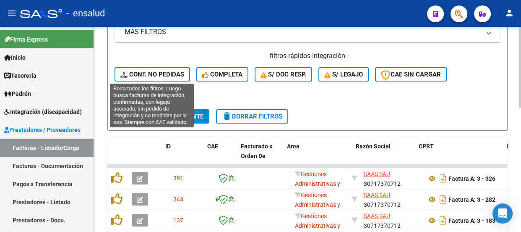
click at [170, 76] on span "Conf. no pedidas" at bounding box center [152, 74] width 64 height 8
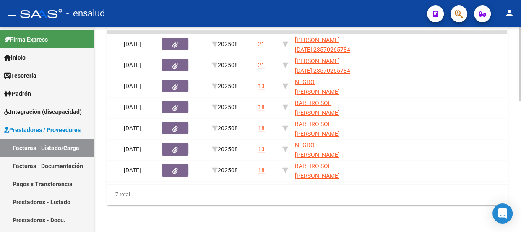
scroll to position [0, 482]
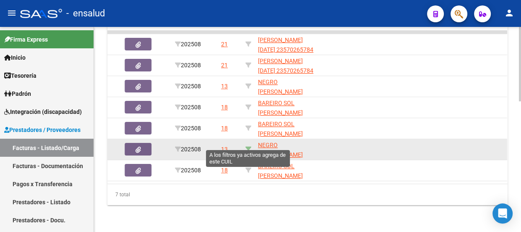
click at [247, 146] on icon at bounding box center [248, 149] width 6 height 6
type input "20550324246"
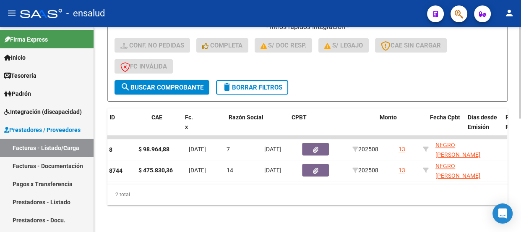
scroll to position [0, 0]
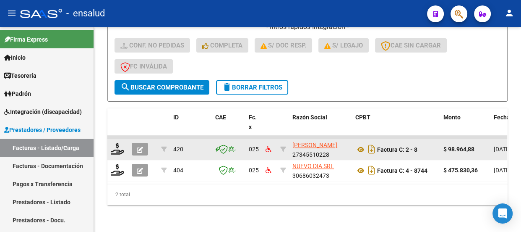
click at [310, 143] on app-link-go-to "[PERSON_NAME]" at bounding box center [314, 145] width 45 height 10
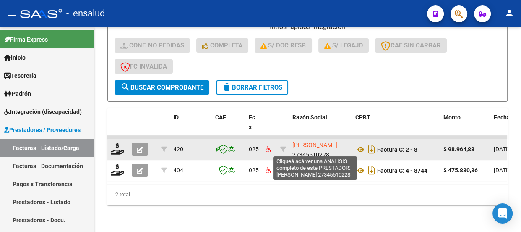
click at [310, 141] on span "[PERSON_NAME]" at bounding box center [314, 144] width 45 height 7
type textarea "27345510228"
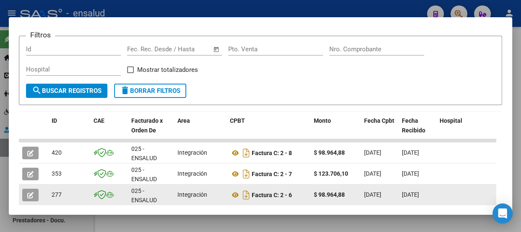
scroll to position [190, 0]
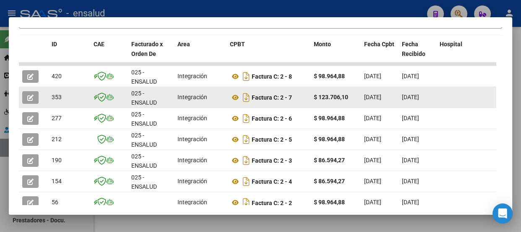
click at [27, 96] on icon "button" at bounding box center [30, 97] width 6 height 6
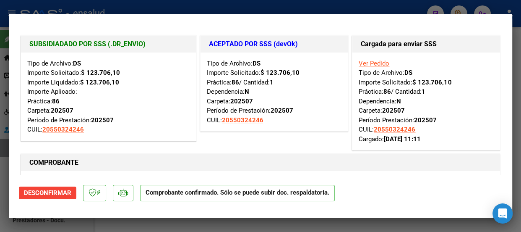
click at [209, 11] on div at bounding box center [260, 116] width 521 height 232
type input "$ 0,00"
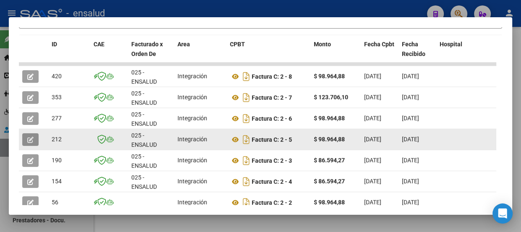
click at [31, 138] on icon "button" at bounding box center [30, 139] width 6 height 6
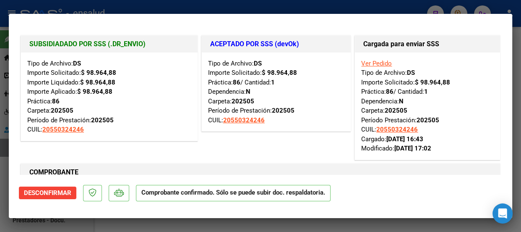
click at [250, 8] on div at bounding box center [260, 116] width 521 height 232
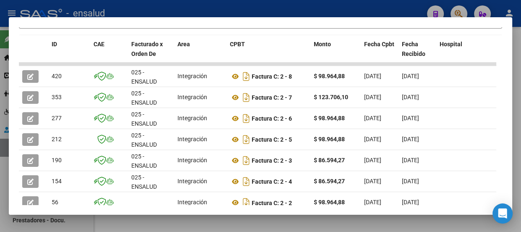
click at [250, 8] on div at bounding box center [260, 116] width 521 height 232
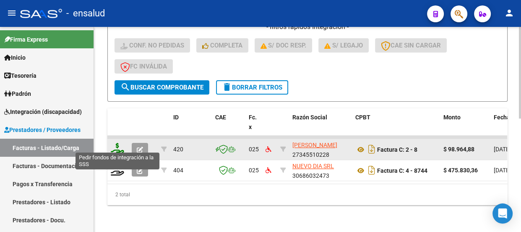
click at [122, 145] on icon at bounding box center [117, 149] width 13 height 12
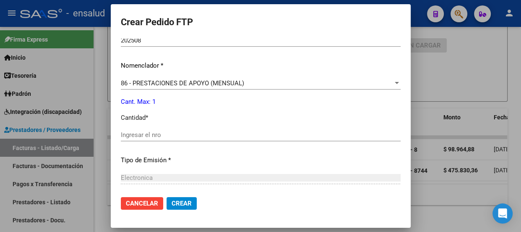
scroll to position [305, 0]
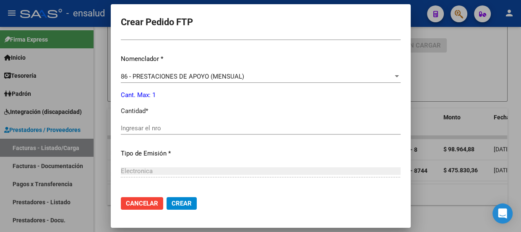
click at [147, 127] on input "Ingresar el nro" at bounding box center [261, 128] width 280 height 8
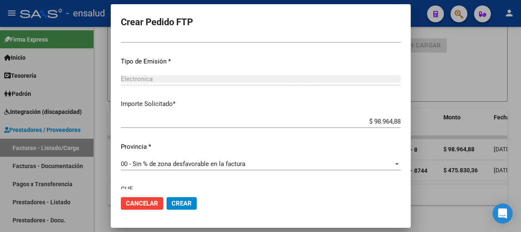
scroll to position [419, 0]
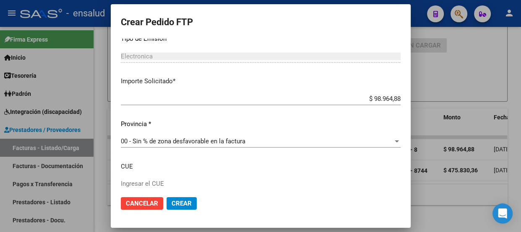
click at [185, 206] on span "Crear" at bounding box center [182, 203] width 20 height 8
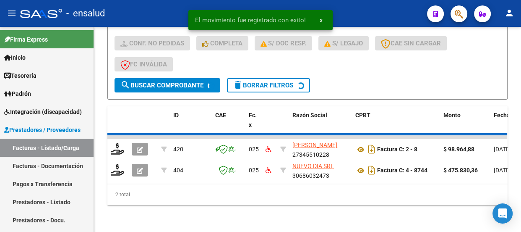
scroll to position [232, 0]
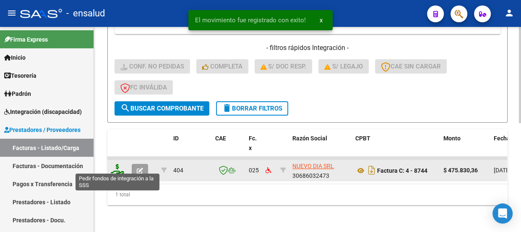
click at [116, 164] on icon at bounding box center [117, 170] width 13 height 12
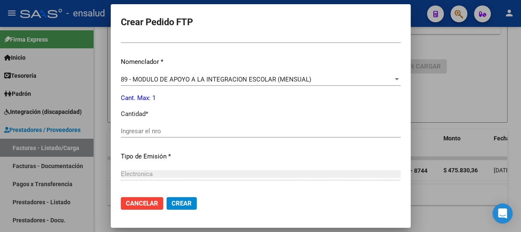
scroll to position [305, 0]
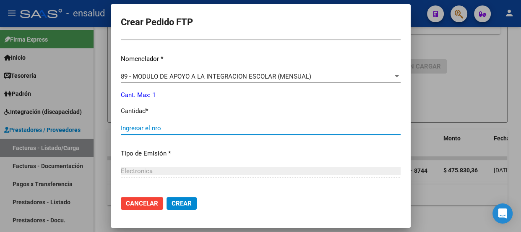
click at [143, 125] on input "Ingresar el nro" at bounding box center [261, 128] width 280 height 8
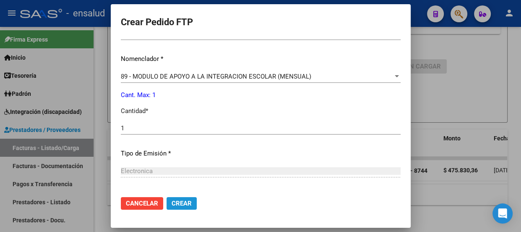
click at [183, 204] on span "Crear" at bounding box center [182, 203] width 20 height 8
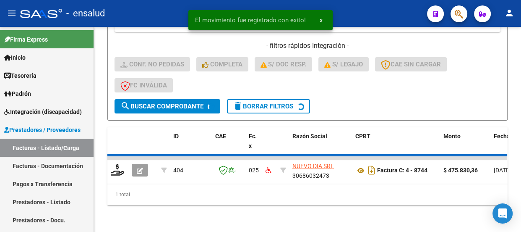
scroll to position [220, 0]
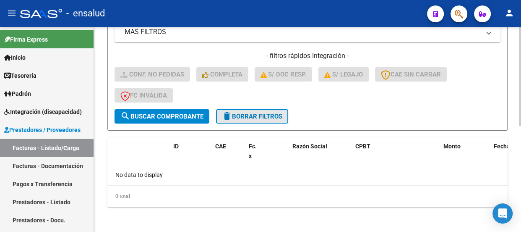
drag, startPoint x: 276, startPoint y: 115, endPoint x: 279, endPoint y: 104, distance: 11.0
click at [277, 112] on span "delete Borrar Filtros" at bounding box center [252, 116] width 60 height 8
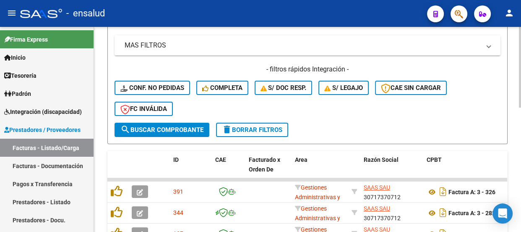
scroll to position [202, 0]
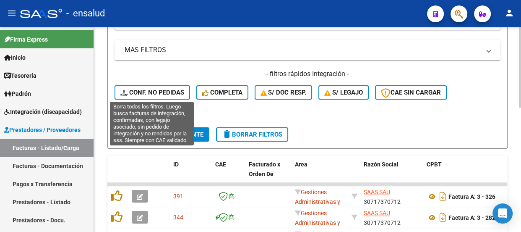
click at [167, 92] on span "Conf. no pedidas" at bounding box center [152, 93] width 64 height 8
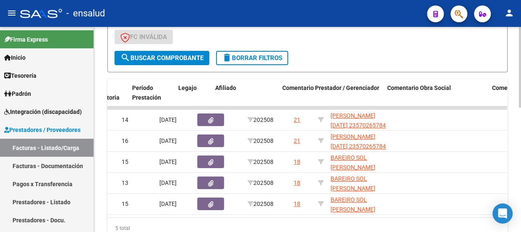
scroll to position [0, 552]
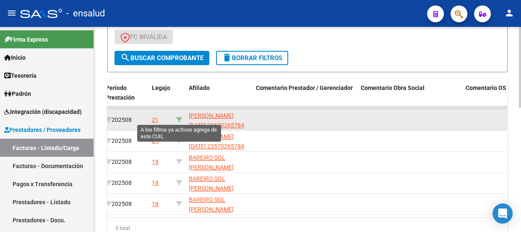
click at [179, 117] on icon at bounding box center [179, 120] width 6 height 6
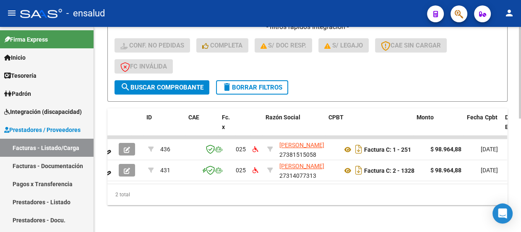
scroll to position [0, 0]
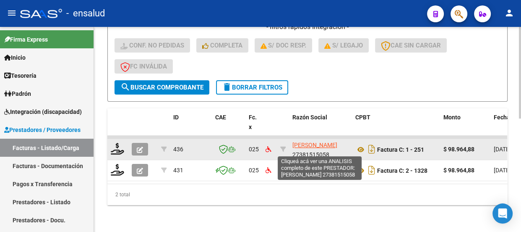
click at [315, 141] on span "[PERSON_NAME]" at bounding box center [314, 144] width 45 height 7
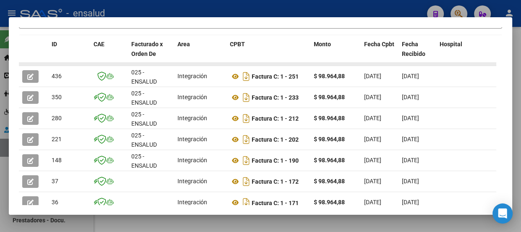
scroll to position [152, 0]
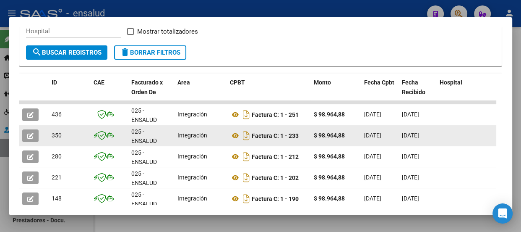
click at [25, 135] on button "button" at bounding box center [30, 135] width 16 height 13
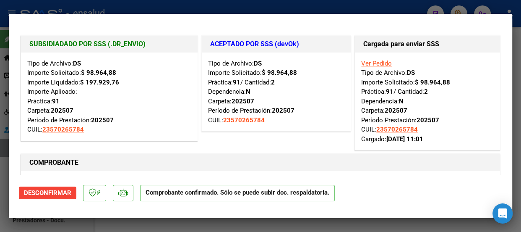
click at [235, 7] on div at bounding box center [260, 116] width 521 height 232
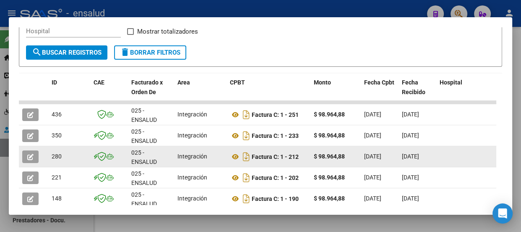
click at [32, 156] on icon "button" at bounding box center [30, 157] width 6 height 6
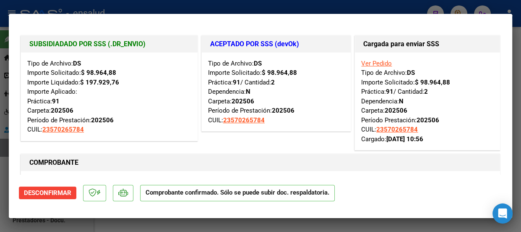
click at [237, 8] on div at bounding box center [260, 116] width 521 height 232
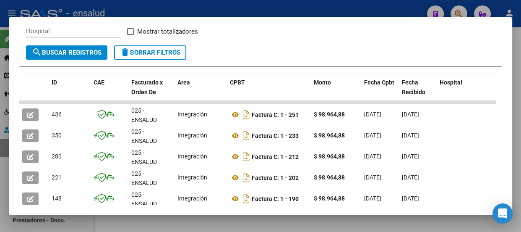
click at [237, 8] on div at bounding box center [260, 116] width 521 height 232
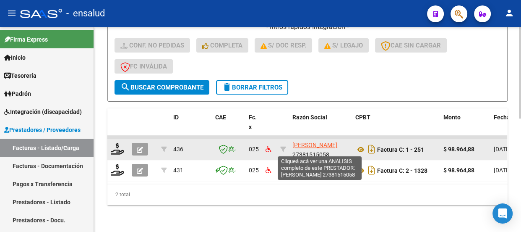
click at [315, 141] on span "[PERSON_NAME]" at bounding box center [314, 144] width 45 height 7
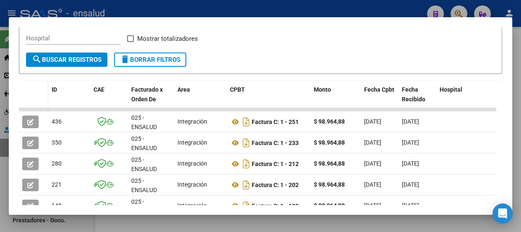
scroll to position [190, 0]
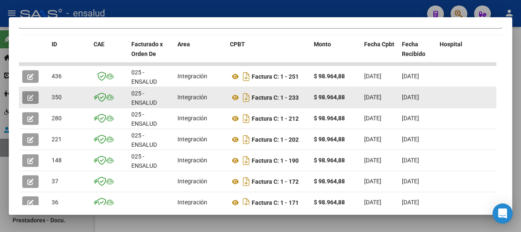
click at [31, 95] on icon "button" at bounding box center [30, 97] width 6 height 6
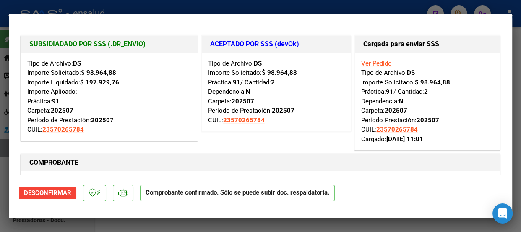
click at [247, 11] on div at bounding box center [260, 116] width 521 height 232
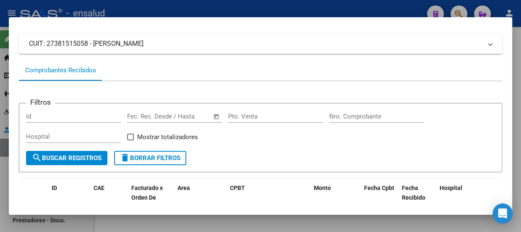
scroll to position [0, 0]
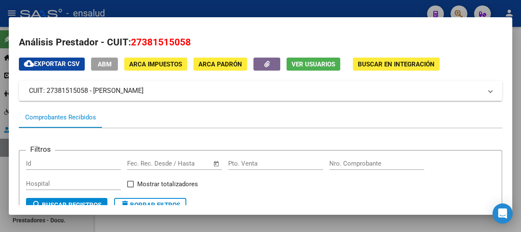
click at [273, 11] on div at bounding box center [260, 116] width 521 height 232
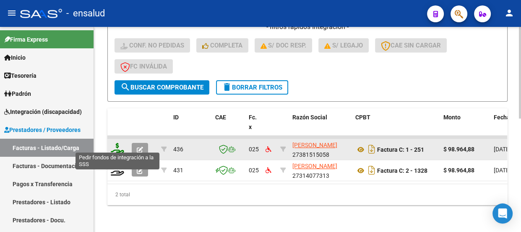
click at [120, 143] on icon at bounding box center [117, 149] width 13 height 12
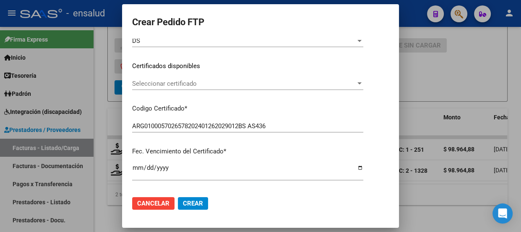
scroll to position [114, 0]
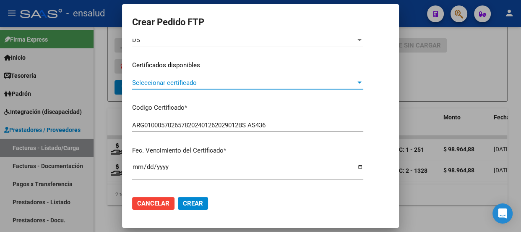
click at [232, 81] on span "Seleccionar certificado" at bounding box center [244, 83] width 224 height 8
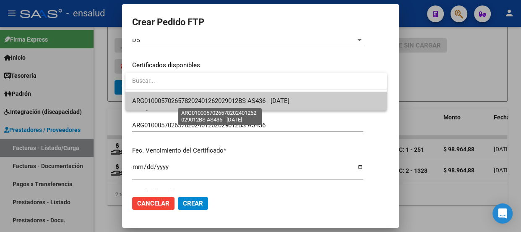
click at [224, 99] on span "ARG0100057026578202401262029012BS AS436 - [DATE]" at bounding box center [210, 101] width 157 height 8
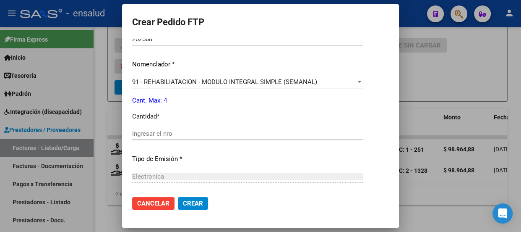
scroll to position [305, 0]
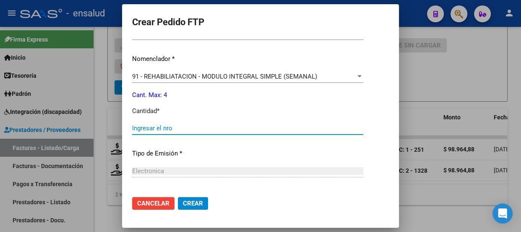
click at [152, 128] on input "Ingresar el nro" at bounding box center [247, 128] width 231 height 8
click at [198, 204] on span "Crear" at bounding box center [193, 203] width 20 height 8
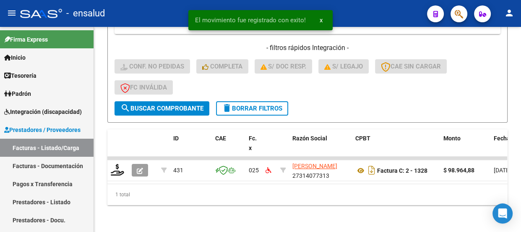
scroll to position [232, 0]
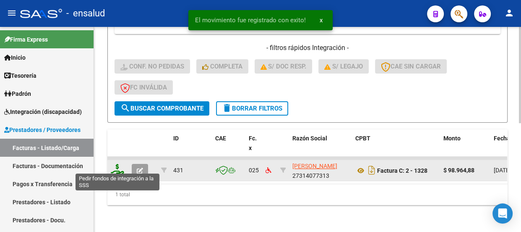
click at [117, 164] on icon at bounding box center [117, 170] width 13 height 12
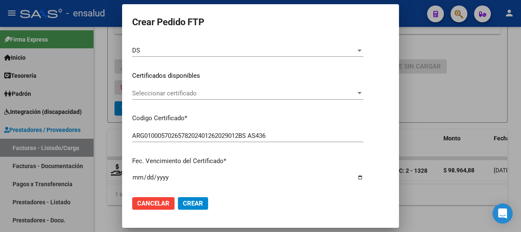
scroll to position [114, 0]
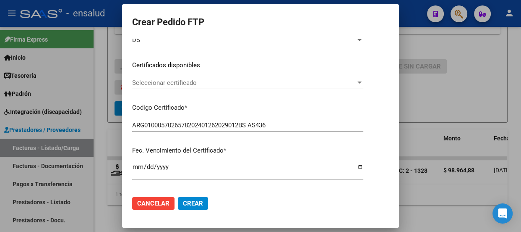
click at [304, 83] on span "Seleccionar certificado" at bounding box center [244, 83] width 224 height 8
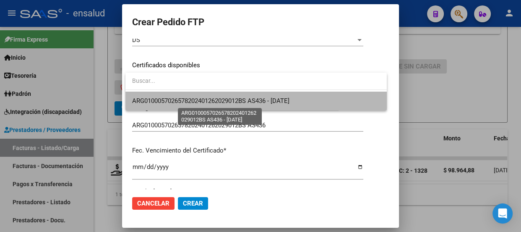
click at [284, 100] on span "ARG0100057026578202401262029012BS AS436 - [DATE]" at bounding box center [210, 101] width 157 height 8
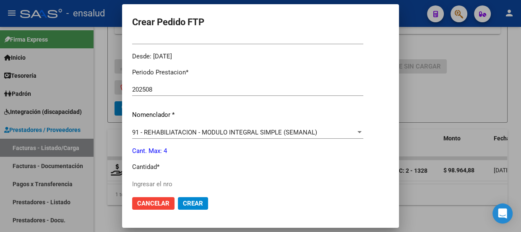
scroll to position [305, 0]
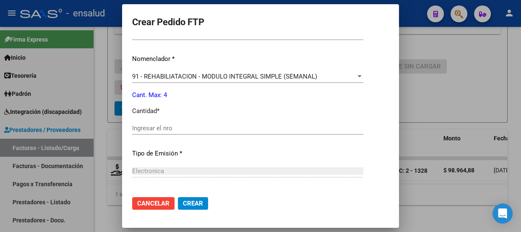
click at [159, 127] on input "Ingresar el nro" at bounding box center [247, 128] width 231 height 8
click at [193, 203] on span "Crear" at bounding box center [193, 203] width 20 height 8
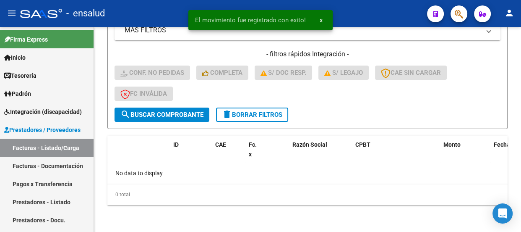
scroll to position [220, 0]
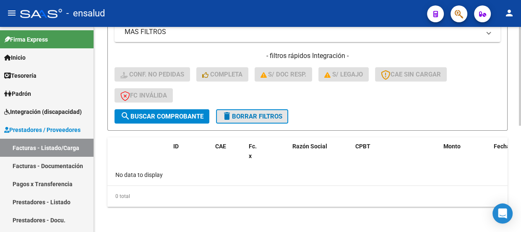
click at [261, 112] on span "delete Borrar Filtros" at bounding box center [252, 116] width 60 height 8
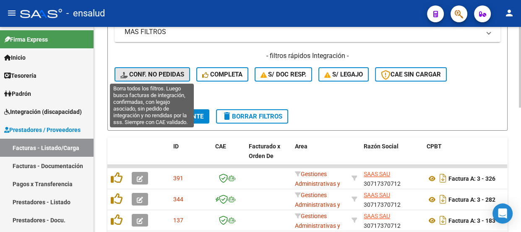
click at [159, 71] on span "Conf. no pedidas" at bounding box center [152, 74] width 64 height 8
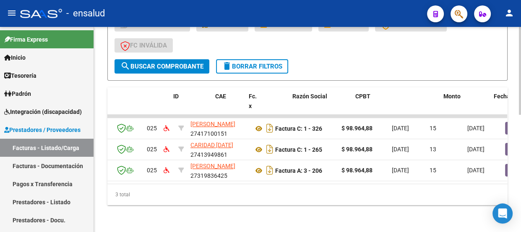
scroll to position [0, 0]
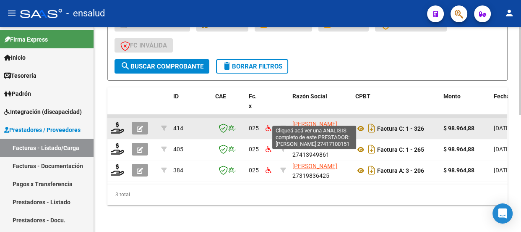
click at [306, 120] on span "[PERSON_NAME]" at bounding box center [314, 123] width 45 height 7
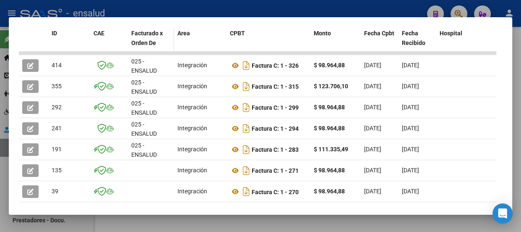
scroll to position [202, 0]
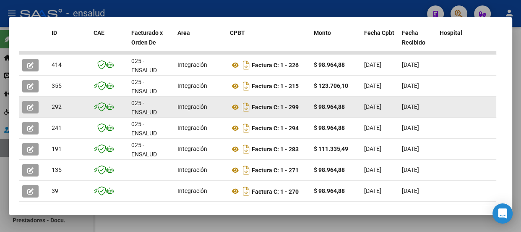
click at [28, 106] on icon "button" at bounding box center [30, 107] width 6 height 6
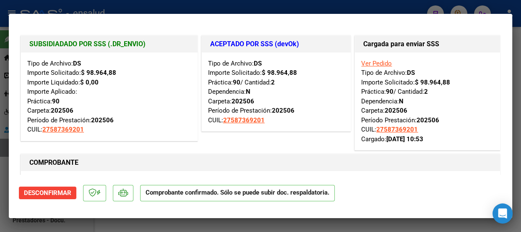
click at [182, 8] on div at bounding box center [260, 116] width 521 height 232
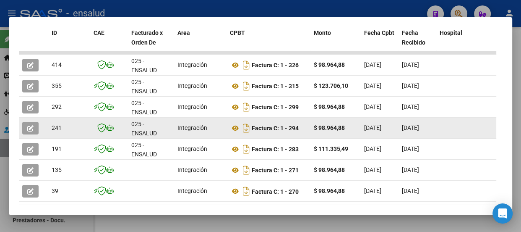
click at [31, 126] on icon "button" at bounding box center [30, 128] width 6 height 6
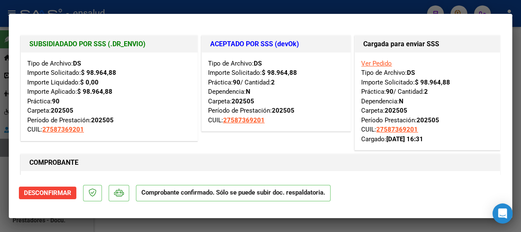
click at [205, 7] on div at bounding box center [260, 116] width 521 height 232
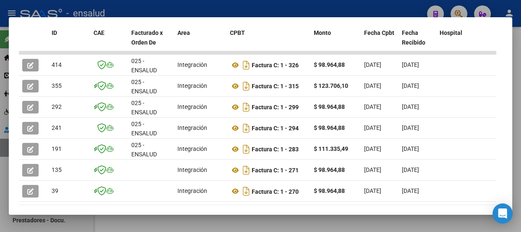
click at [239, 10] on div at bounding box center [260, 116] width 521 height 232
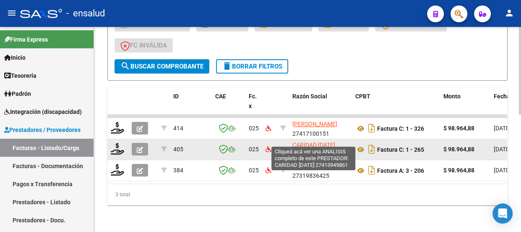
click at [307, 142] on span "CARIDAD [DATE]" at bounding box center [313, 144] width 43 height 7
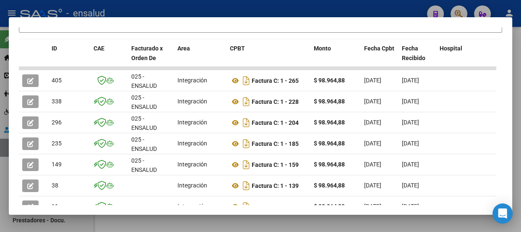
scroll to position [190, 0]
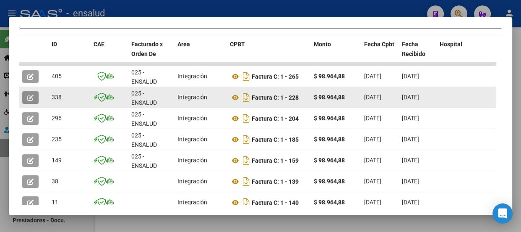
click at [28, 96] on icon "button" at bounding box center [30, 97] width 6 height 6
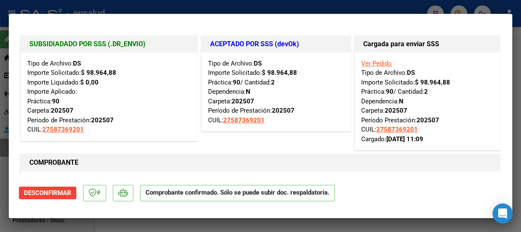
click at [222, 9] on div at bounding box center [260, 116] width 521 height 232
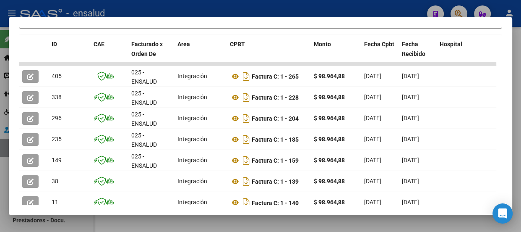
click at [253, 8] on div at bounding box center [260, 116] width 521 height 232
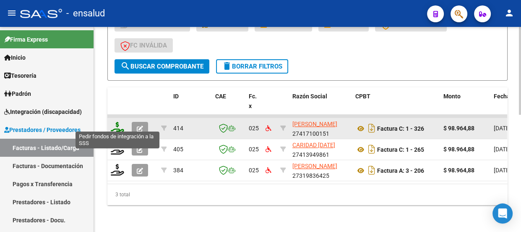
click at [117, 125] on icon at bounding box center [117, 128] width 13 height 12
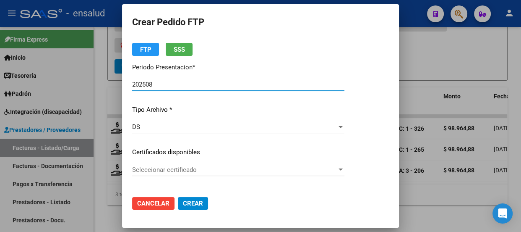
scroll to position [76, 0]
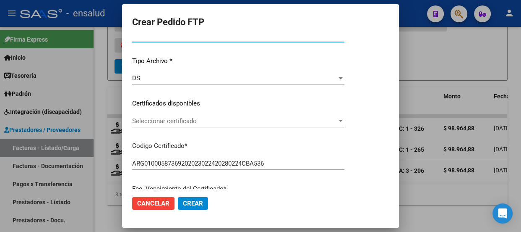
click at [288, 122] on span "Seleccionar certificado" at bounding box center [234, 121] width 205 height 8
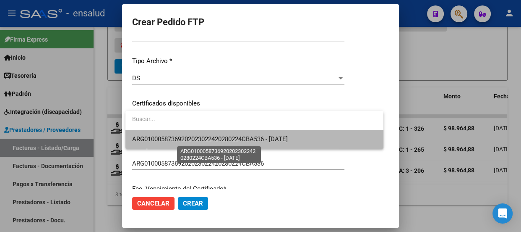
click at [264, 139] on span "ARG01000587369202023022420280224CBA536 - [DATE]" at bounding box center [210, 139] width 156 height 8
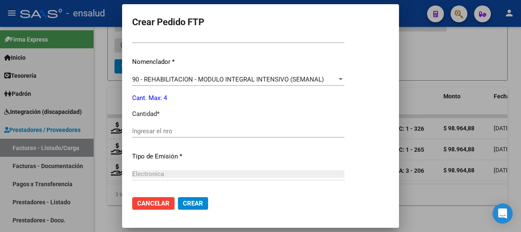
scroll to position [305, 0]
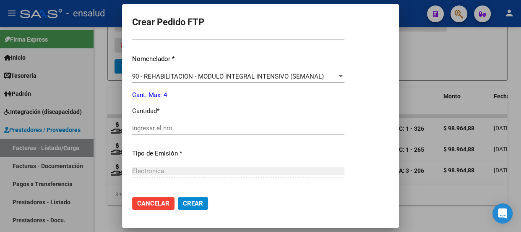
click at [157, 126] on input "Ingresar el nro" at bounding box center [238, 128] width 212 height 8
click at [195, 199] on span "Crear" at bounding box center [193, 203] width 20 height 8
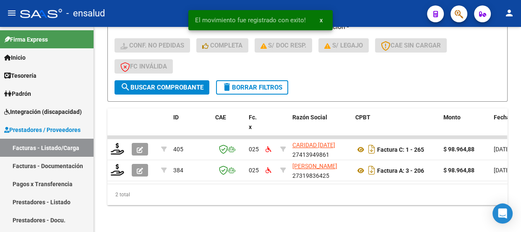
scroll to position [253, 0]
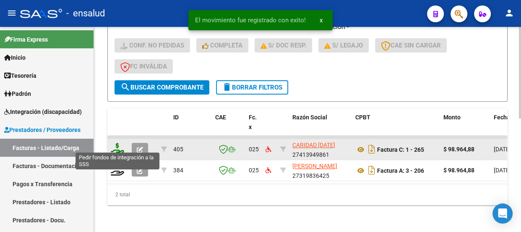
click at [116, 143] on icon at bounding box center [117, 149] width 13 height 12
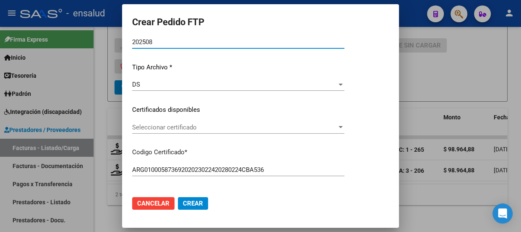
scroll to position [76, 0]
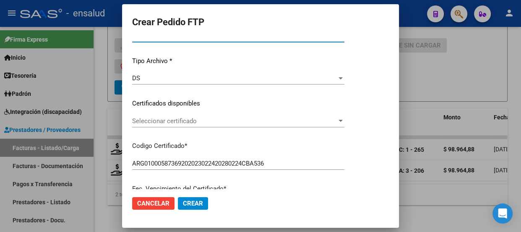
click at [210, 120] on span "Seleccionar certificado" at bounding box center [234, 121] width 205 height 8
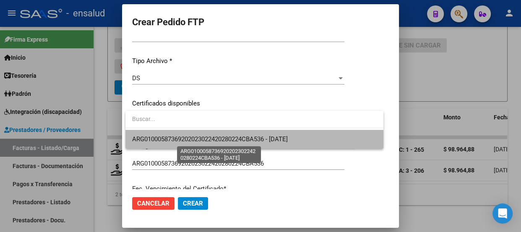
click at [209, 138] on span "ARG01000587369202023022420280224CBA536 - [DATE]" at bounding box center [210, 139] width 156 height 8
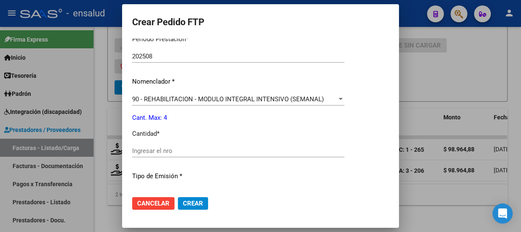
scroll to position [343, 0]
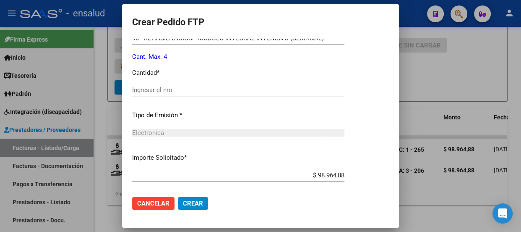
click at [142, 89] on input "Ingresar el nro" at bounding box center [238, 90] width 212 height 8
click at [191, 205] on span "Crear" at bounding box center [193, 203] width 20 height 8
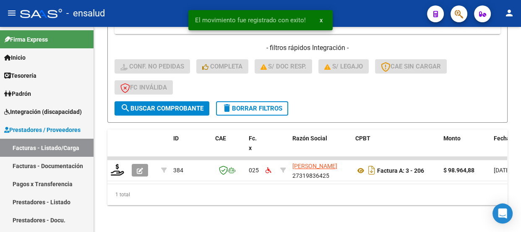
scroll to position [232, 0]
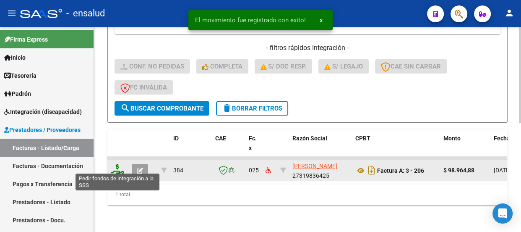
click at [117, 166] on icon at bounding box center [117, 170] width 13 height 12
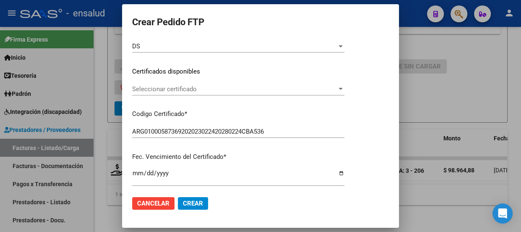
scroll to position [114, 0]
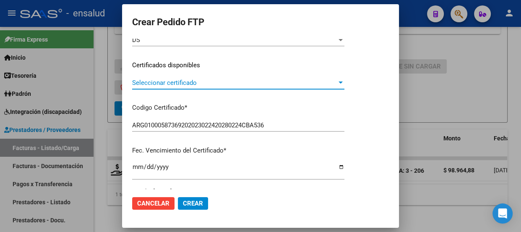
click at [276, 85] on span "Seleccionar certificado" at bounding box center [234, 83] width 205 height 8
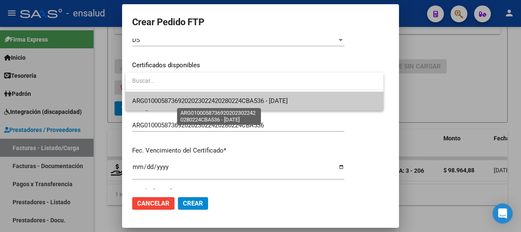
click at [271, 100] on span "ARG01000587369202023022420280224CBA536 - [DATE]" at bounding box center [210, 101] width 156 height 8
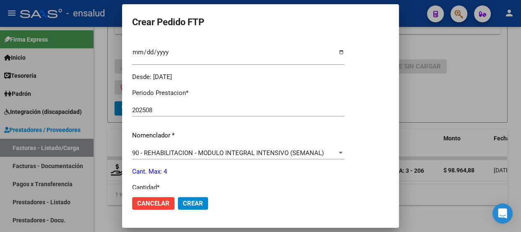
scroll to position [305, 0]
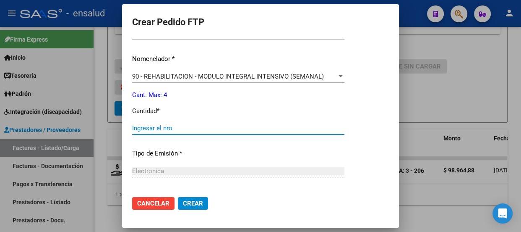
click at [155, 128] on input "Ingresar el nro" at bounding box center [238, 128] width 212 height 8
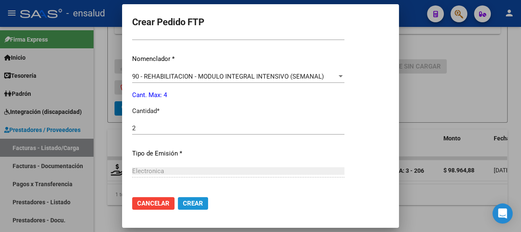
click at [198, 206] on span "Crear" at bounding box center [193, 203] width 20 height 8
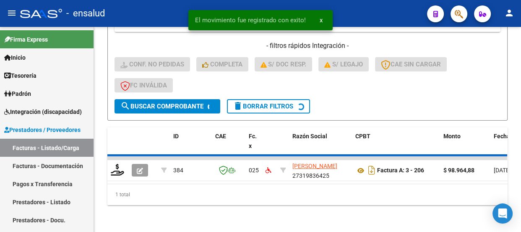
scroll to position [220, 0]
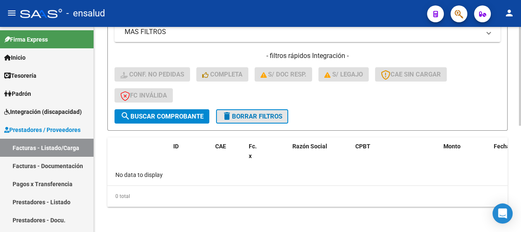
click at [268, 116] on span "delete Borrar Filtros" at bounding box center [252, 116] width 60 height 8
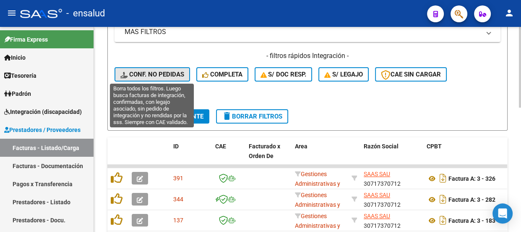
click at [168, 70] on span "Conf. no pedidas" at bounding box center [152, 74] width 64 height 8
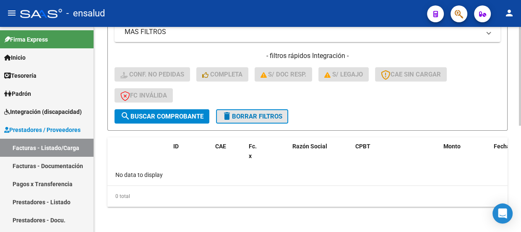
click at [258, 115] on span "delete Borrar Filtros" at bounding box center [252, 116] width 60 height 8
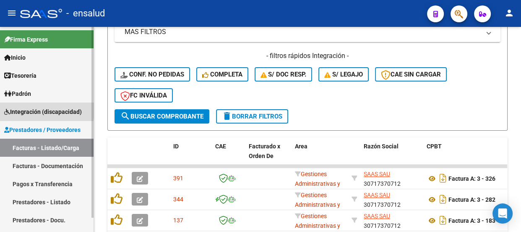
click at [29, 110] on span "Integración (discapacidad)" at bounding box center [43, 111] width 78 height 9
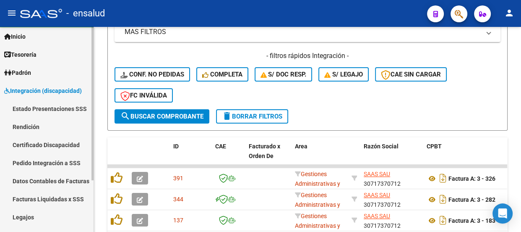
scroll to position [38, 0]
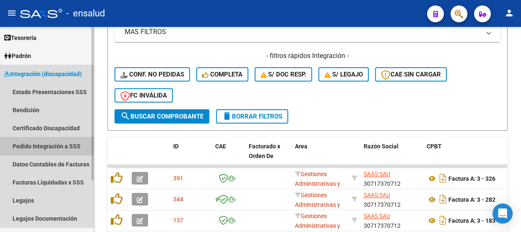
click at [27, 143] on link "Pedido Integración a SSS" at bounding box center [47, 146] width 94 height 18
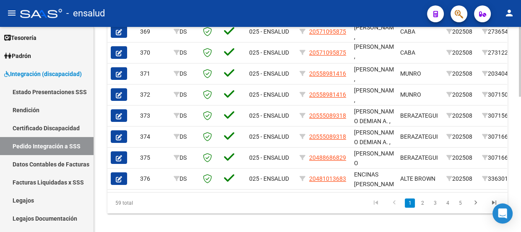
scroll to position [397, 0]
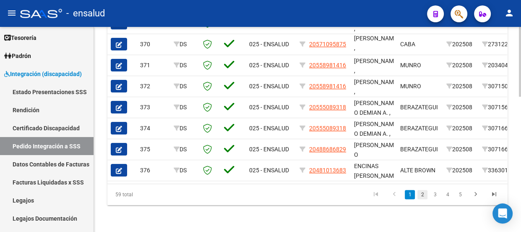
click at [422, 195] on link "2" at bounding box center [422, 194] width 10 height 9
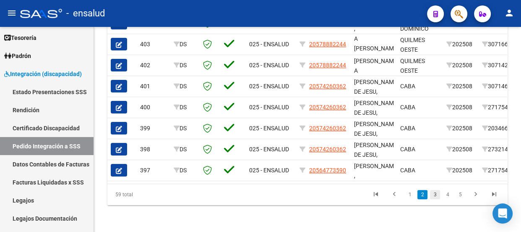
click at [435, 194] on link "3" at bounding box center [435, 194] width 10 height 9
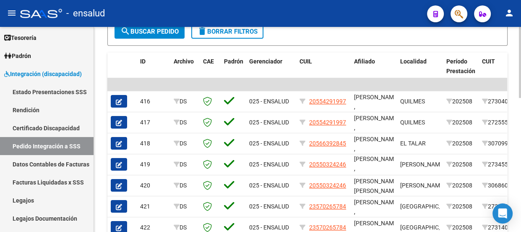
scroll to position [387, 0]
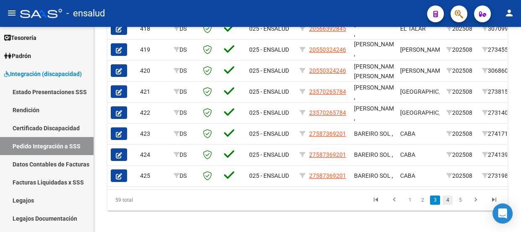
click at [449, 196] on link "4" at bounding box center [448, 199] width 10 height 9
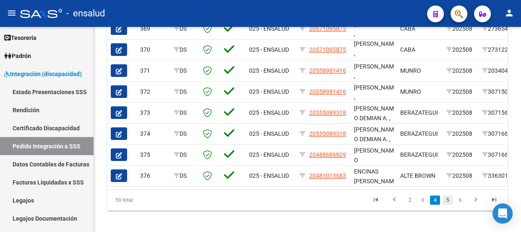
click at [447, 204] on link "5" at bounding box center [448, 199] width 10 height 9
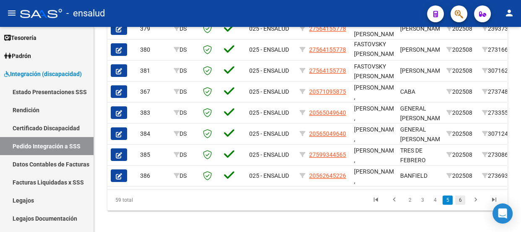
click at [459, 204] on link "6" at bounding box center [460, 199] width 10 height 9
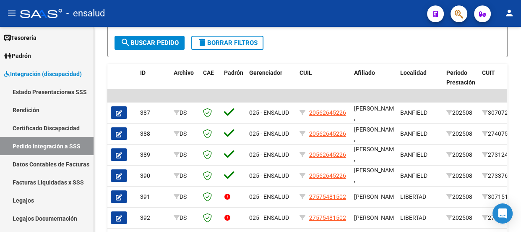
scroll to position [376, 0]
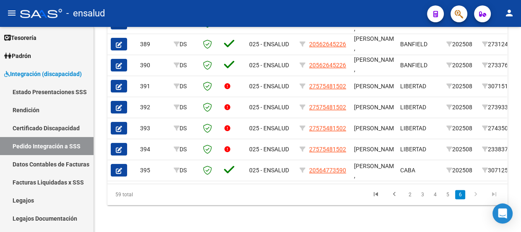
click at [206, 193] on datatable-pager "2 3 4 5 6" at bounding box center [346, 194] width 313 height 14
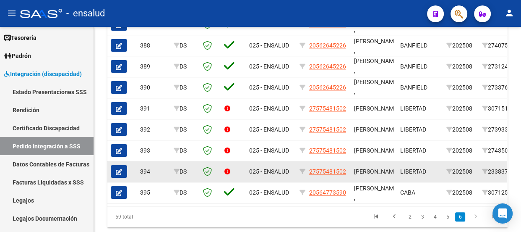
scroll to position [338, 0]
